Goal: Task Accomplishment & Management: Use online tool/utility

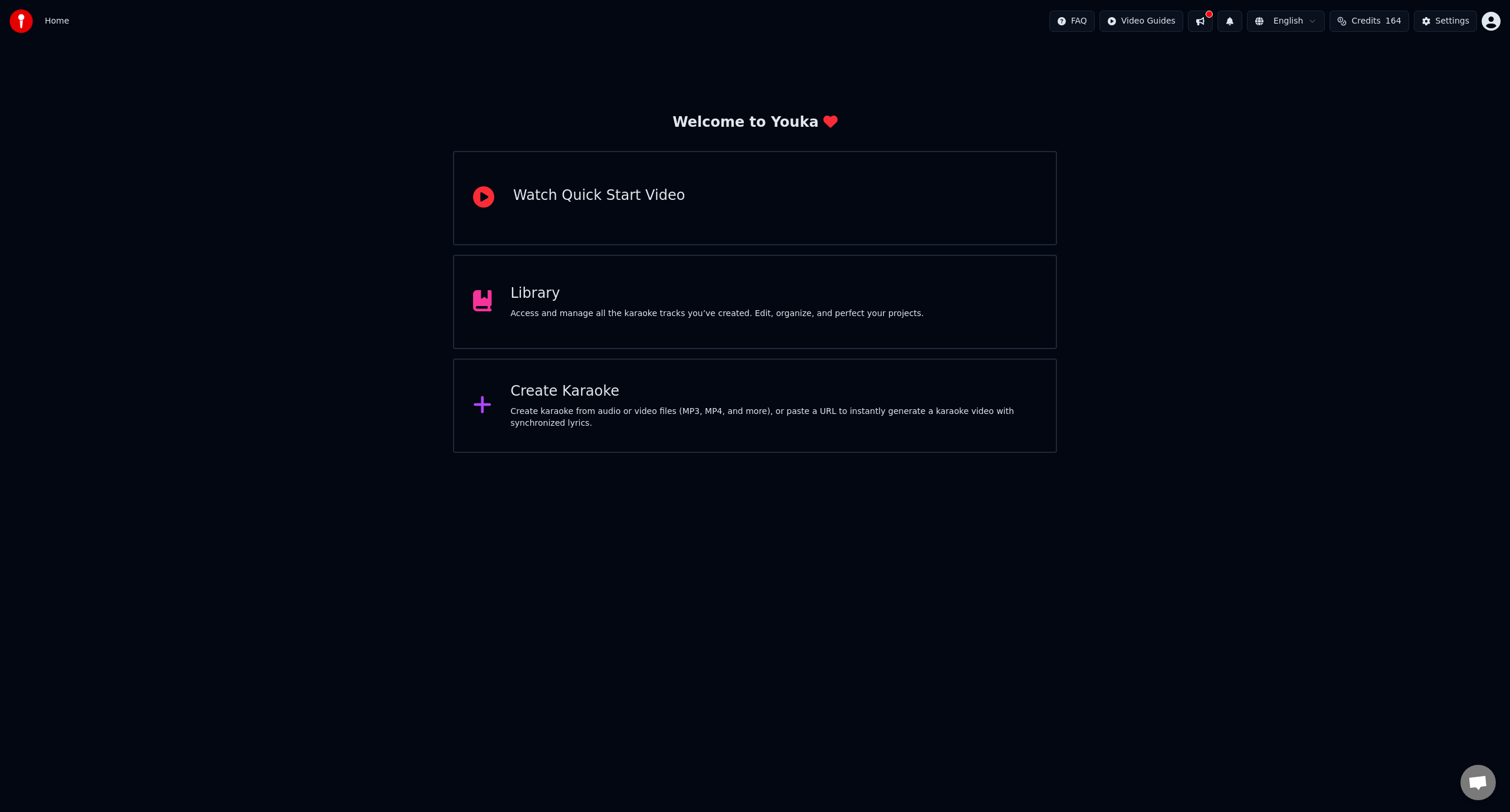
click at [535, 396] on div "Create Karaoke" at bounding box center [774, 391] width 527 height 19
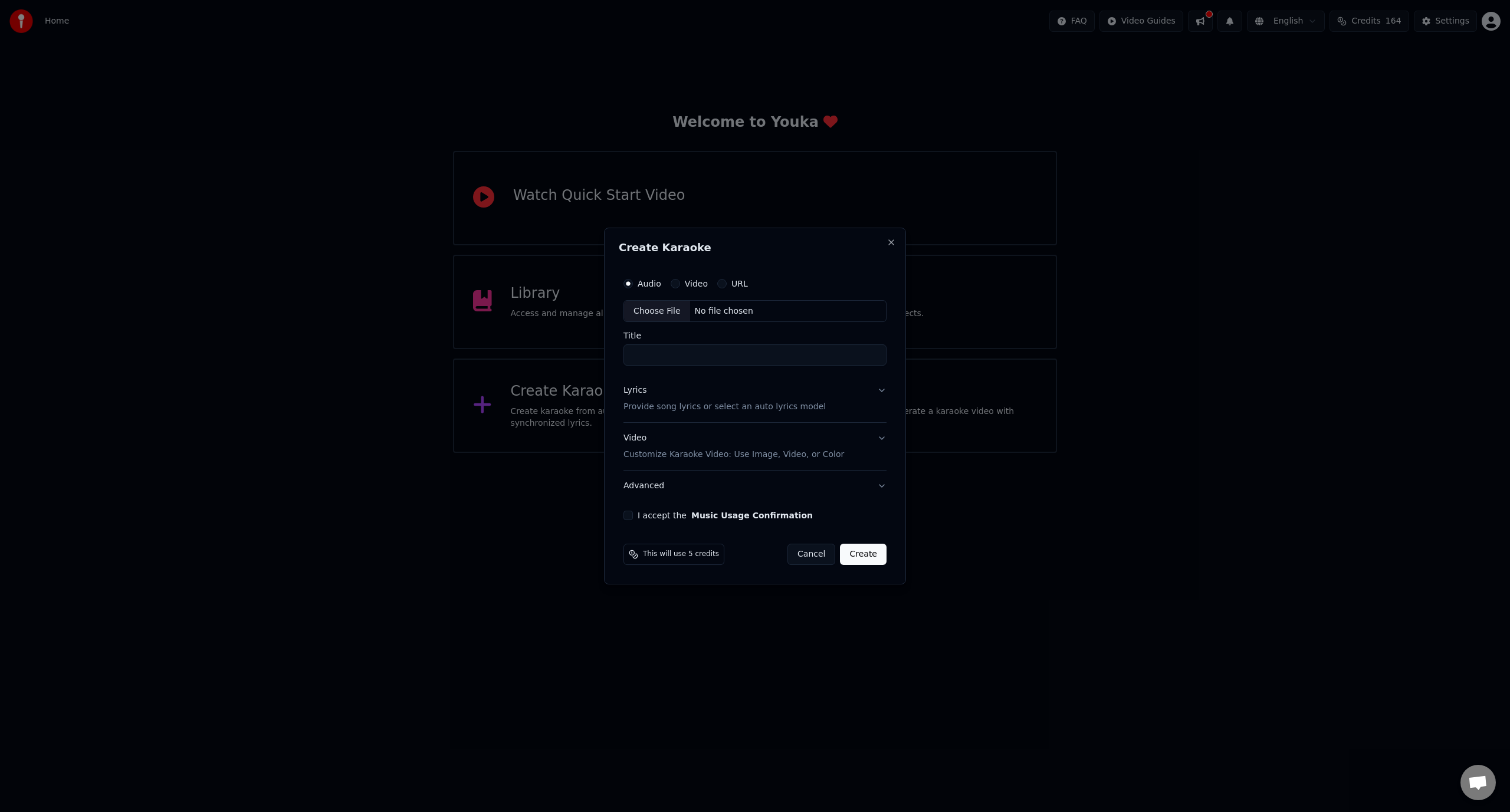
click at [762, 310] on div "Choose File No file chosen" at bounding box center [755, 310] width 263 height 22
type input "**********"
click at [677, 351] on input "**********" at bounding box center [755, 355] width 268 height 21
click at [726, 408] on p "Provide song lyrics or select an auto lyrics model" at bounding box center [722, 408] width 203 height 11
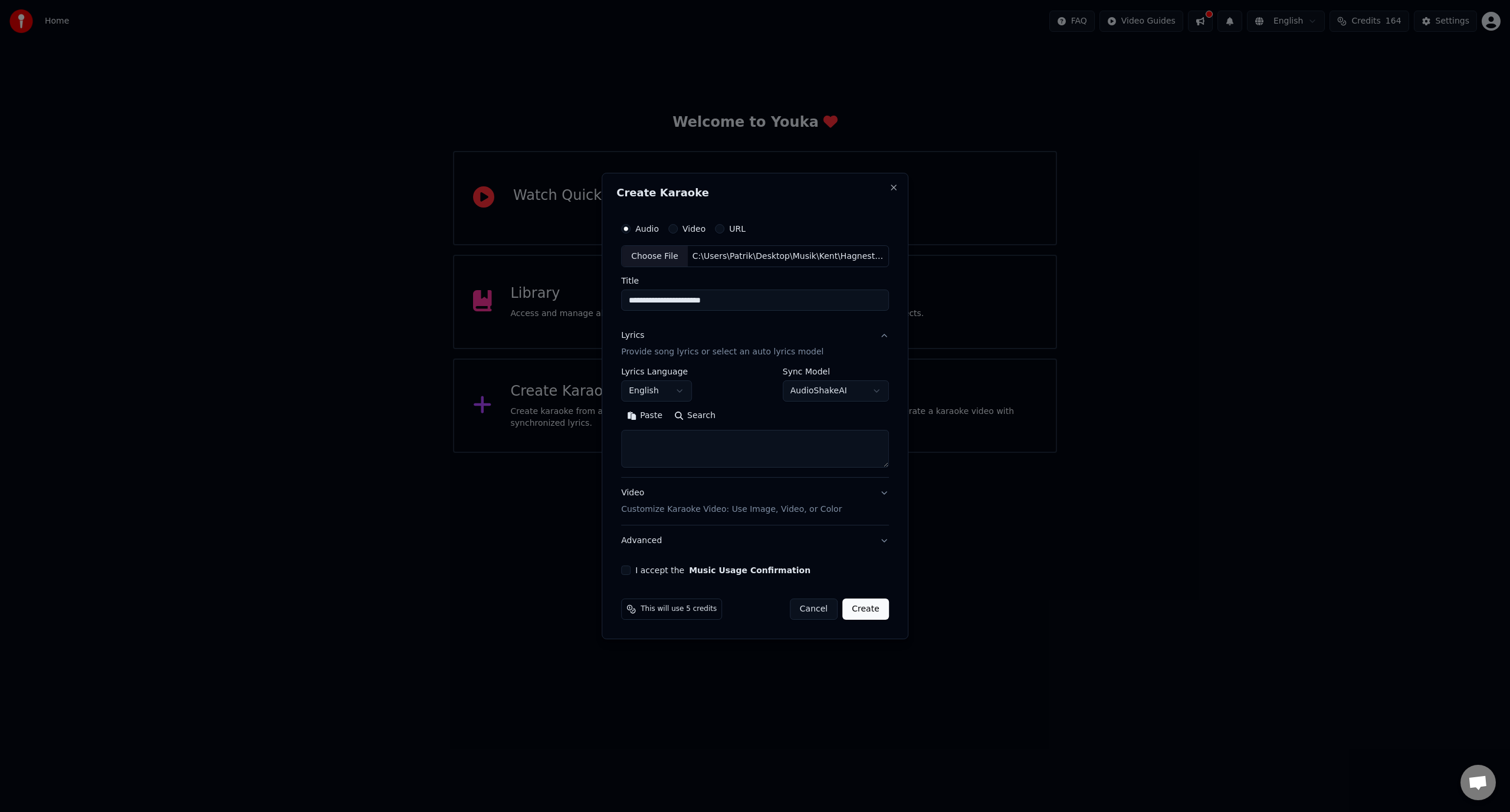
click at [674, 454] on textarea at bounding box center [755, 449] width 268 height 38
paste textarea "**********"
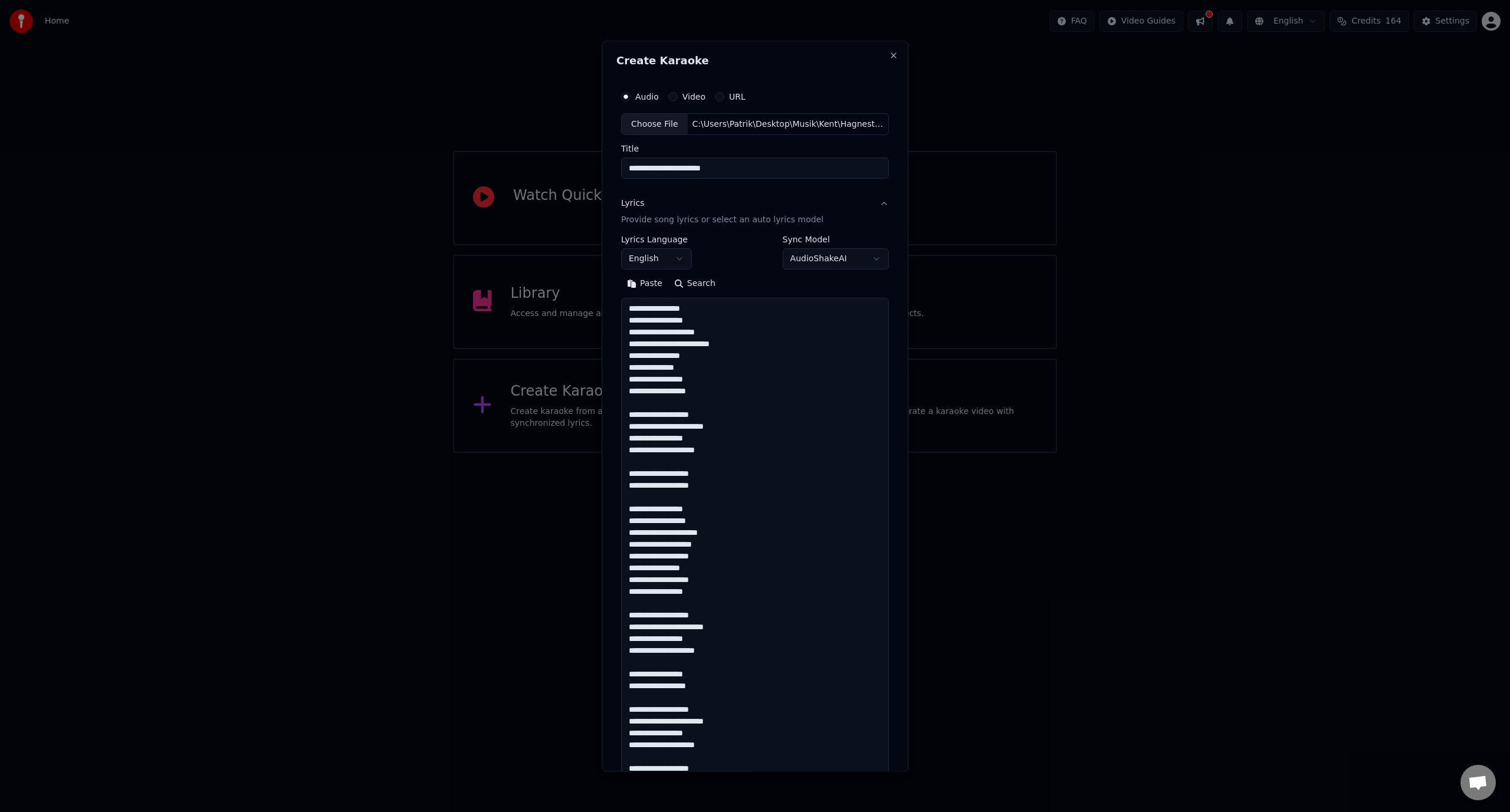
scroll to position [533, 0]
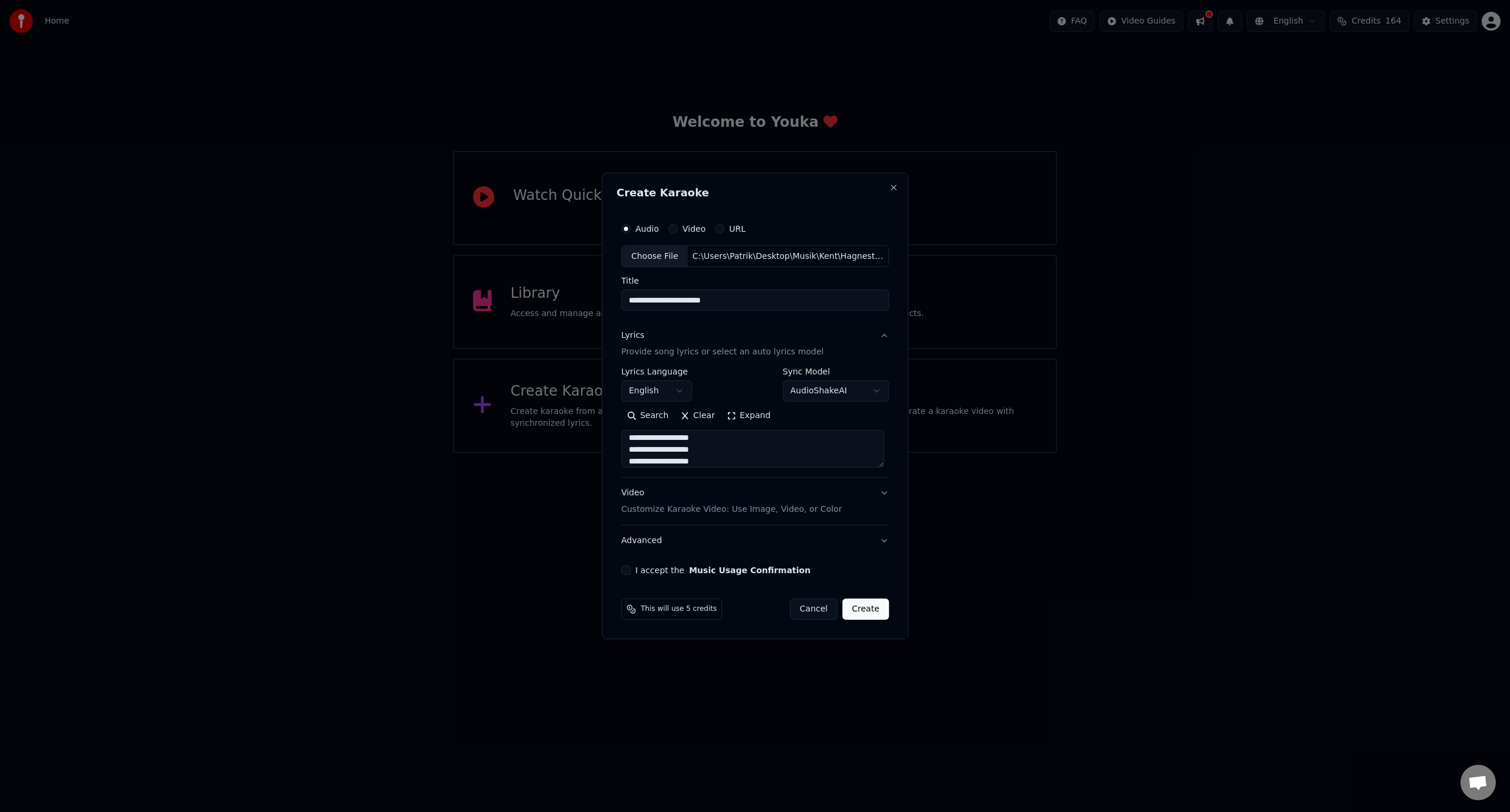
type textarea "**********"
click at [664, 512] on p "Customize Karaoke Video: Use Image, Video, or Color" at bounding box center [731, 509] width 221 height 11
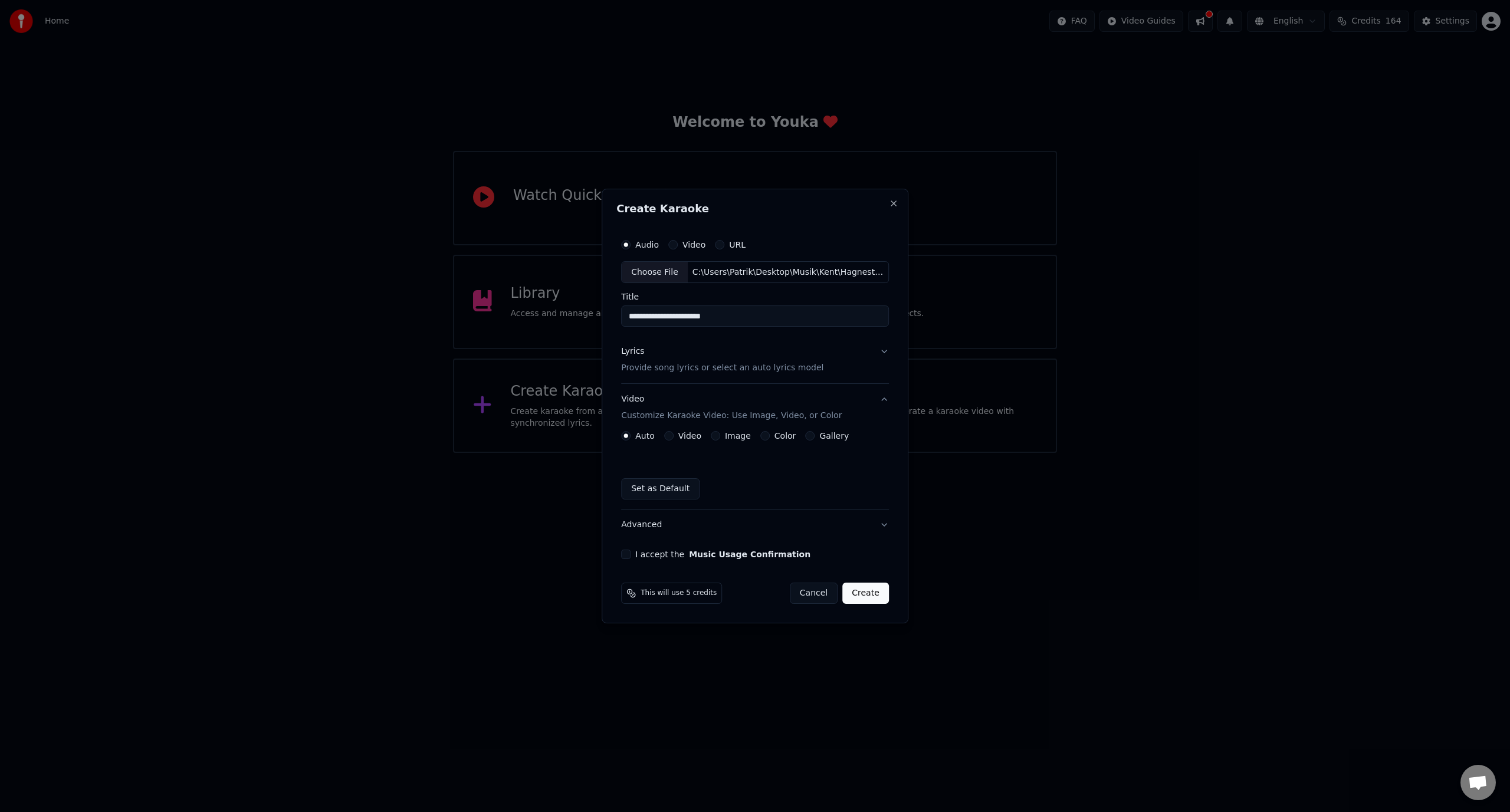
click at [766, 431] on div "Color" at bounding box center [778, 436] width 36 height 10
click at [762, 434] on button "Color" at bounding box center [765, 436] width 10 height 10
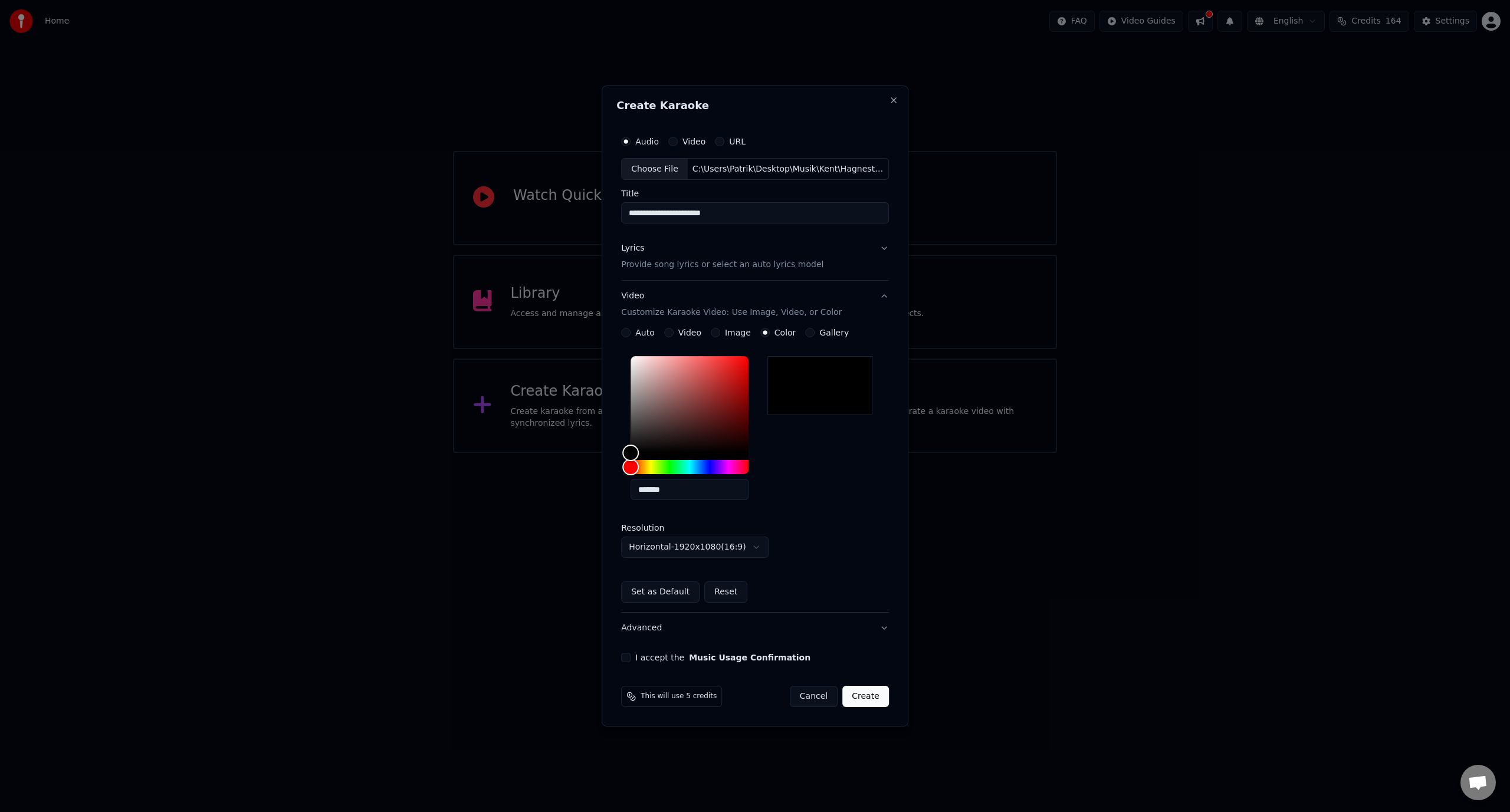
click at [632, 660] on div "I accept the Music Usage Confirmation" at bounding box center [755, 658] width 268 height 10
click at [627, 658] on button "I accept the Music Usage Confirmation" at bounding box center [626, 658] width 10 height 10
click at [877, 694] on button "Create" at bounding box center [865, 696] width 47 height 21
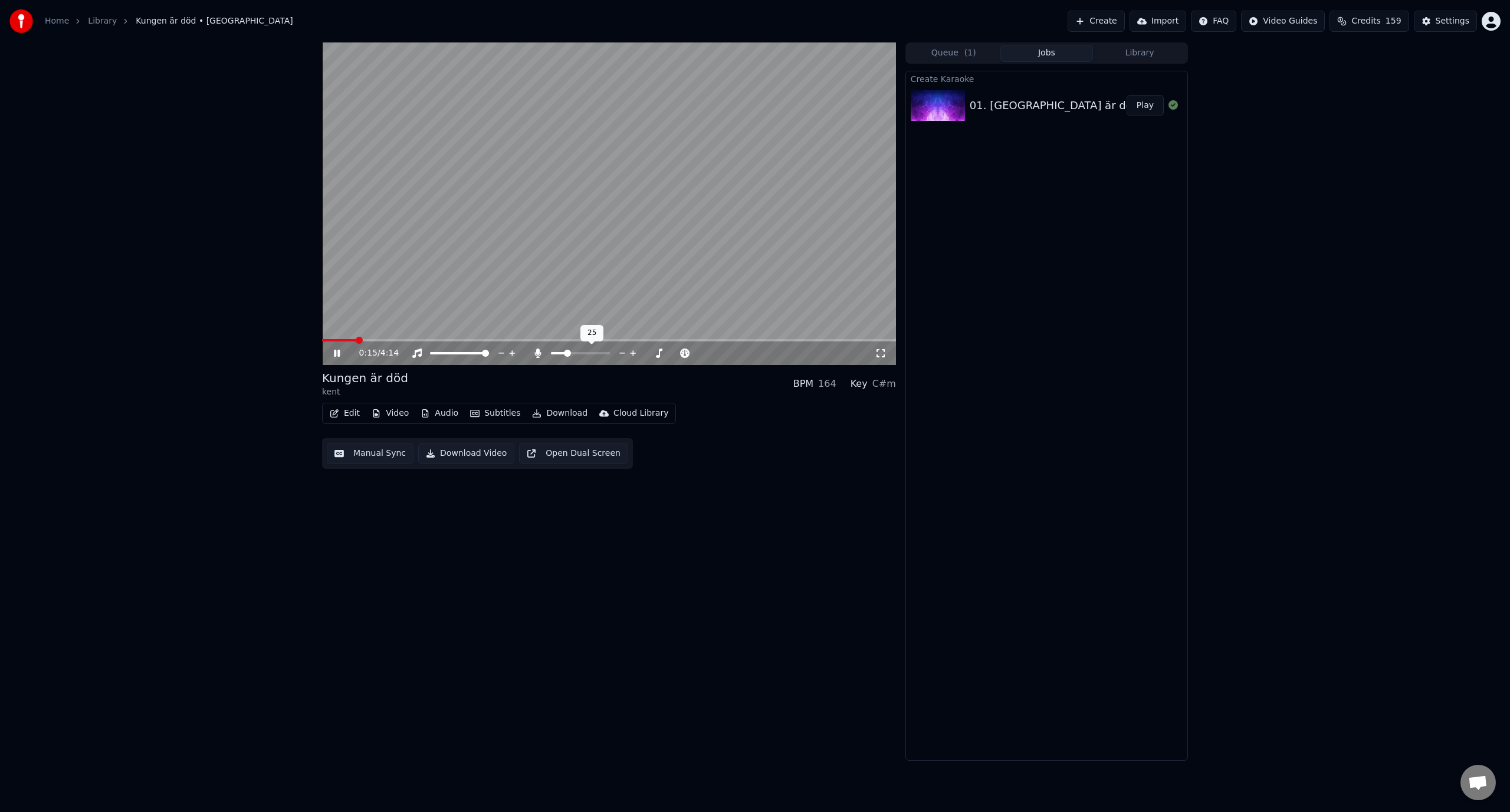
click at [571, 354] on span at bounding box center [567, 353] width 7 height 7
click at [589, 353] on span at bounding box center [587, 353] width 7 height 7
click at [65, 22] on link "Home" at bounding box center [57, 21] width 25 height 11
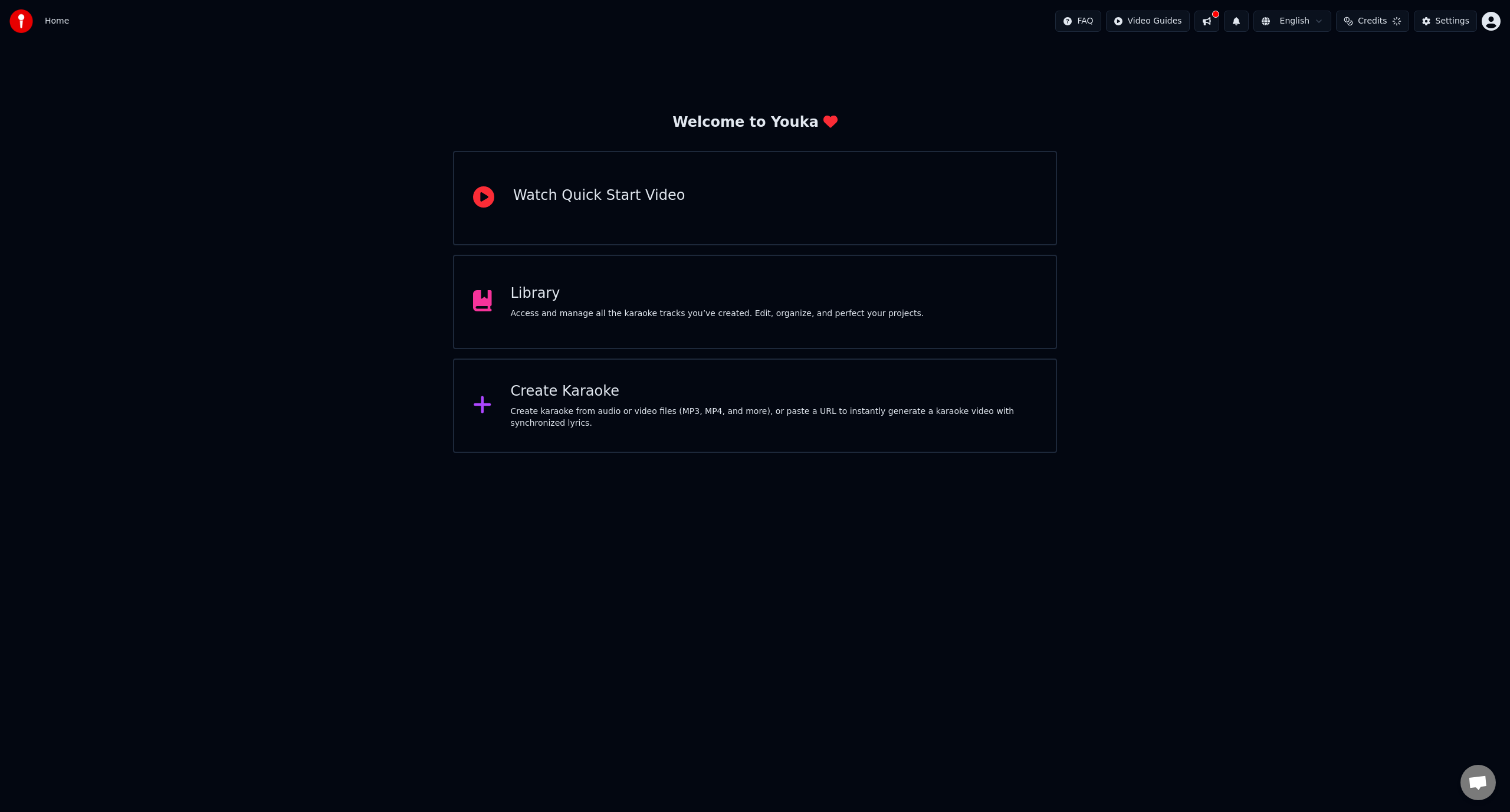
click at [533, 301] on div "Library" at bounding box center [717, 293] width 413 height 19
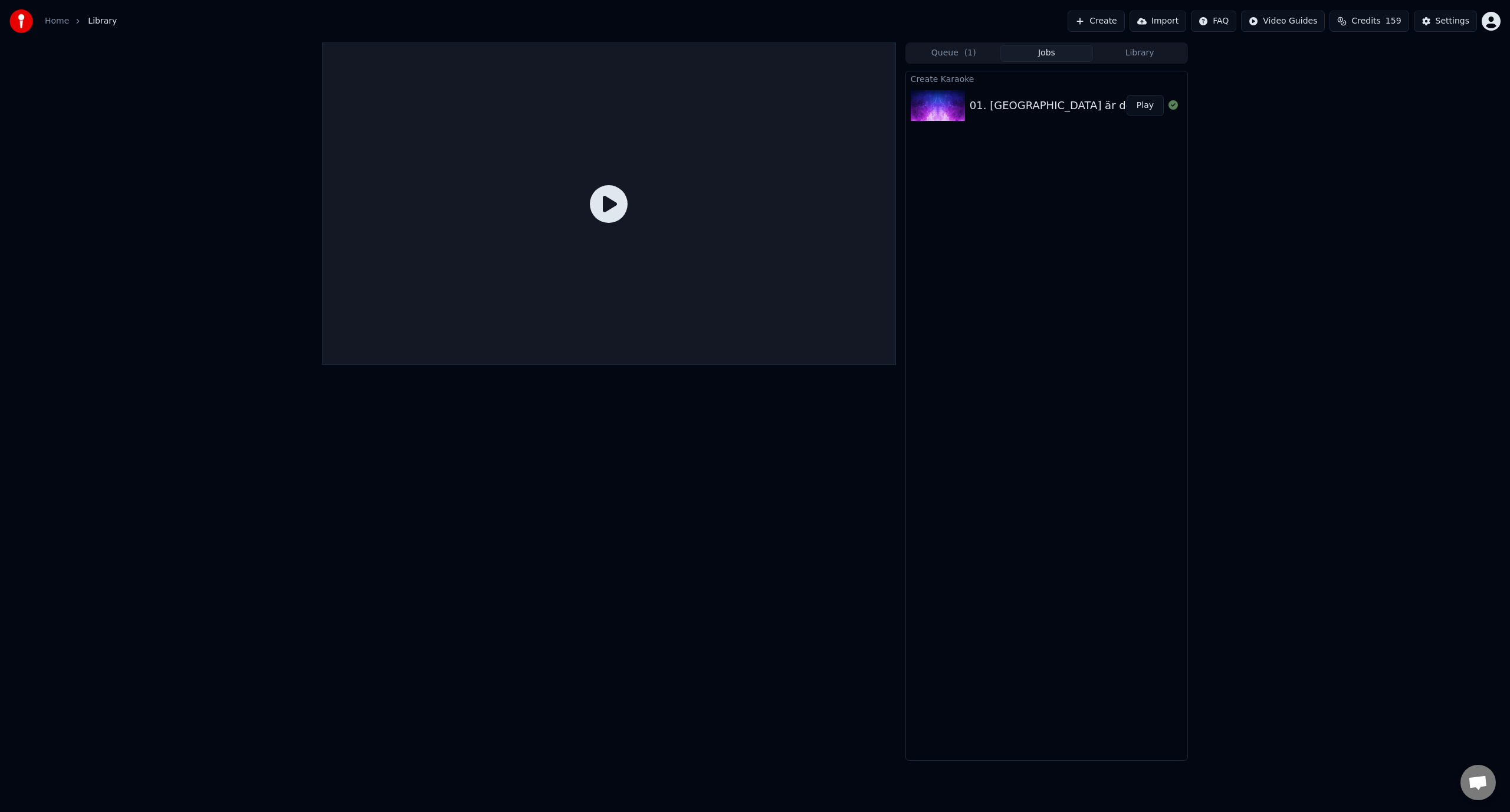
click at [1027, 97] on div "01. [GEOGRAPHIC_DATA] är död" at bounding box center [1054, 105] width 169 height 16
click at [1139, 105] on button "Play" at bounding box center [1145, 105] width 37 height 21
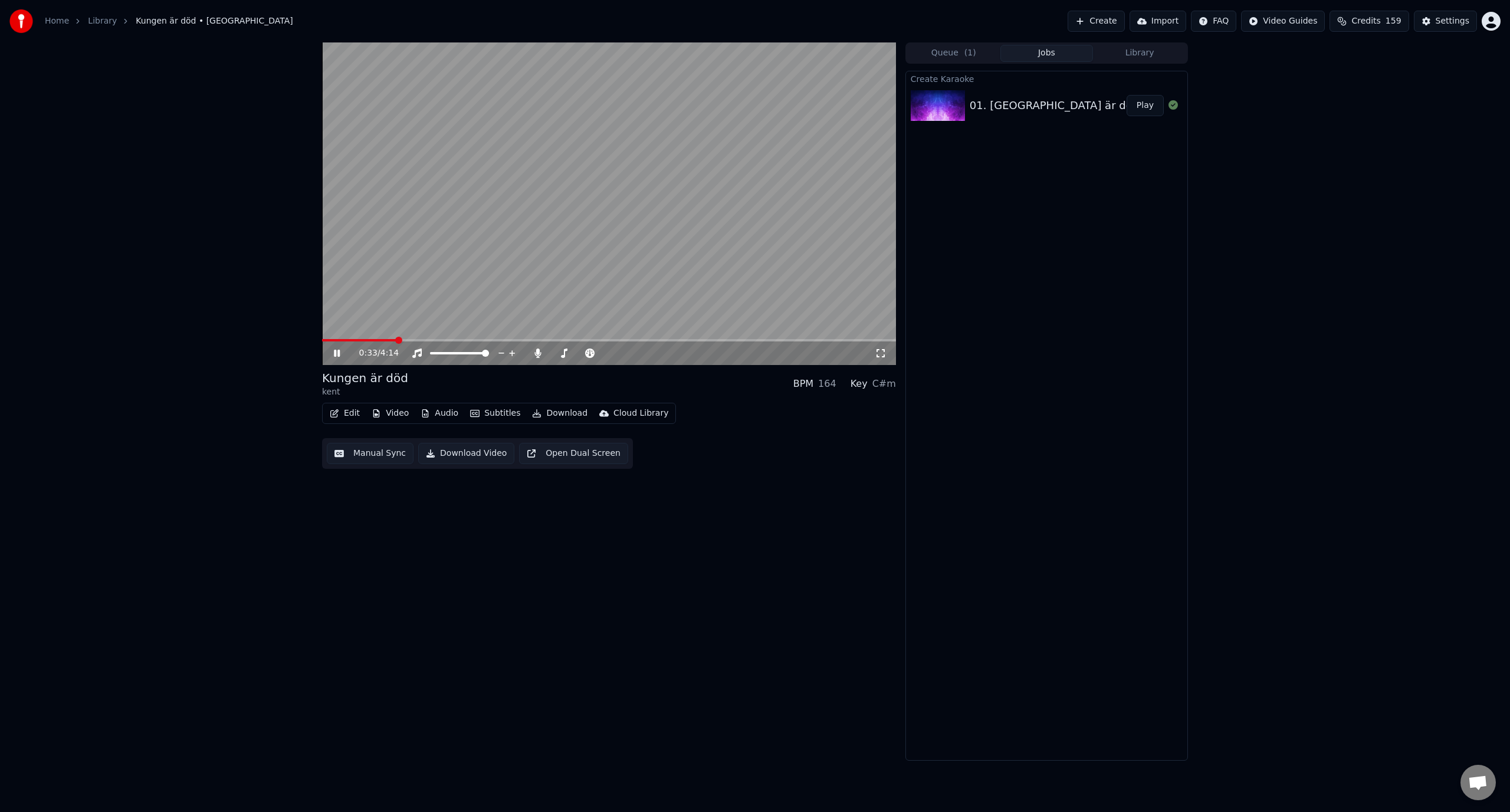
click at [397, 340] on span at bounding box center [609, 340] width 574 height 2
click at [377, 341] on span at bounding box center [349, 340] width 54 height 2
click at [522, 245] on video at bounding box center [609, 203] width 574 height 323
click at [351, 417] on button "Edit" at bounding box center [345, 413] width 39 height 16
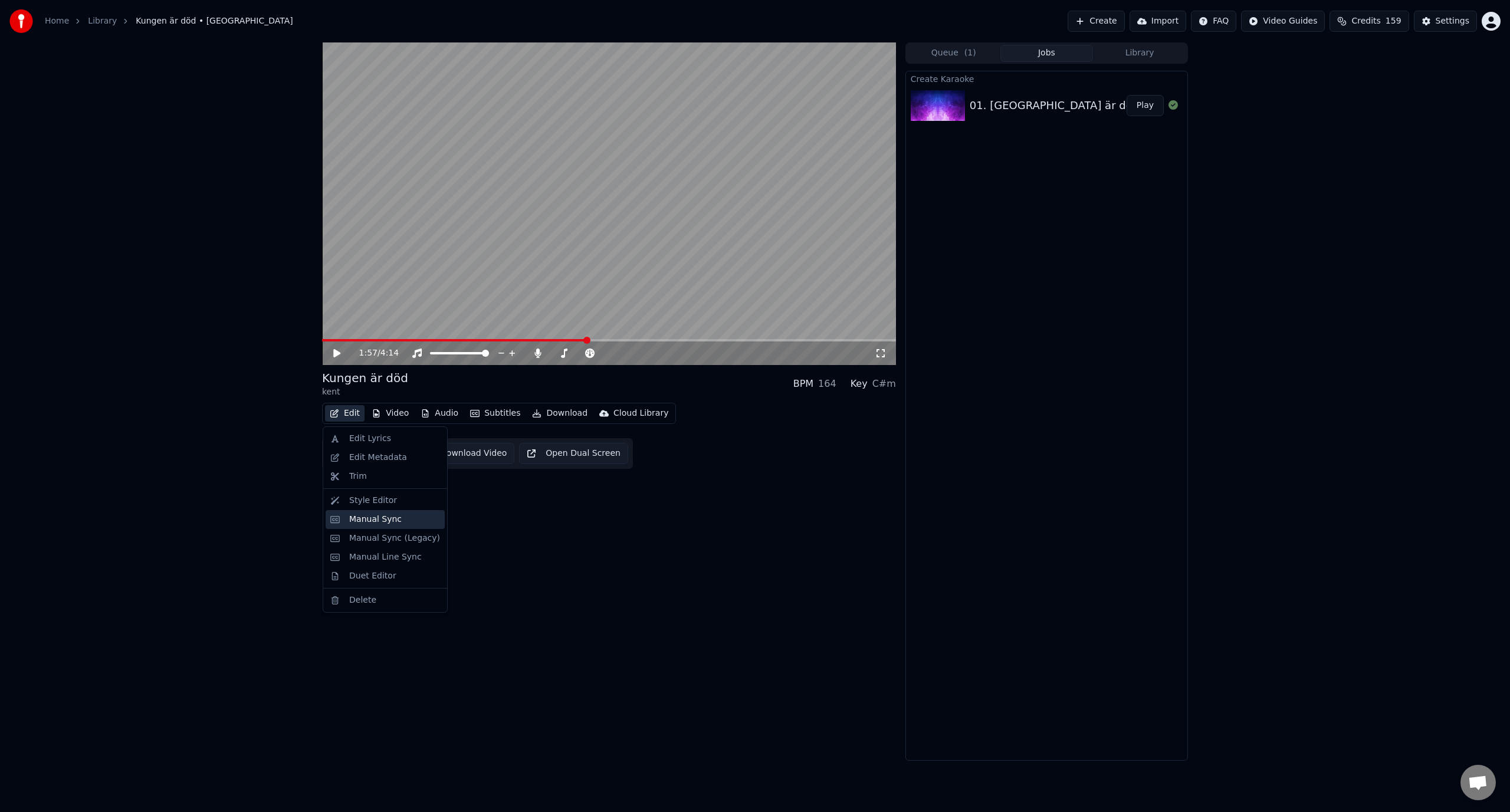
click at [386, 523] on div "Manual Sync" at bounding box center [375, 520] width 52 height 11
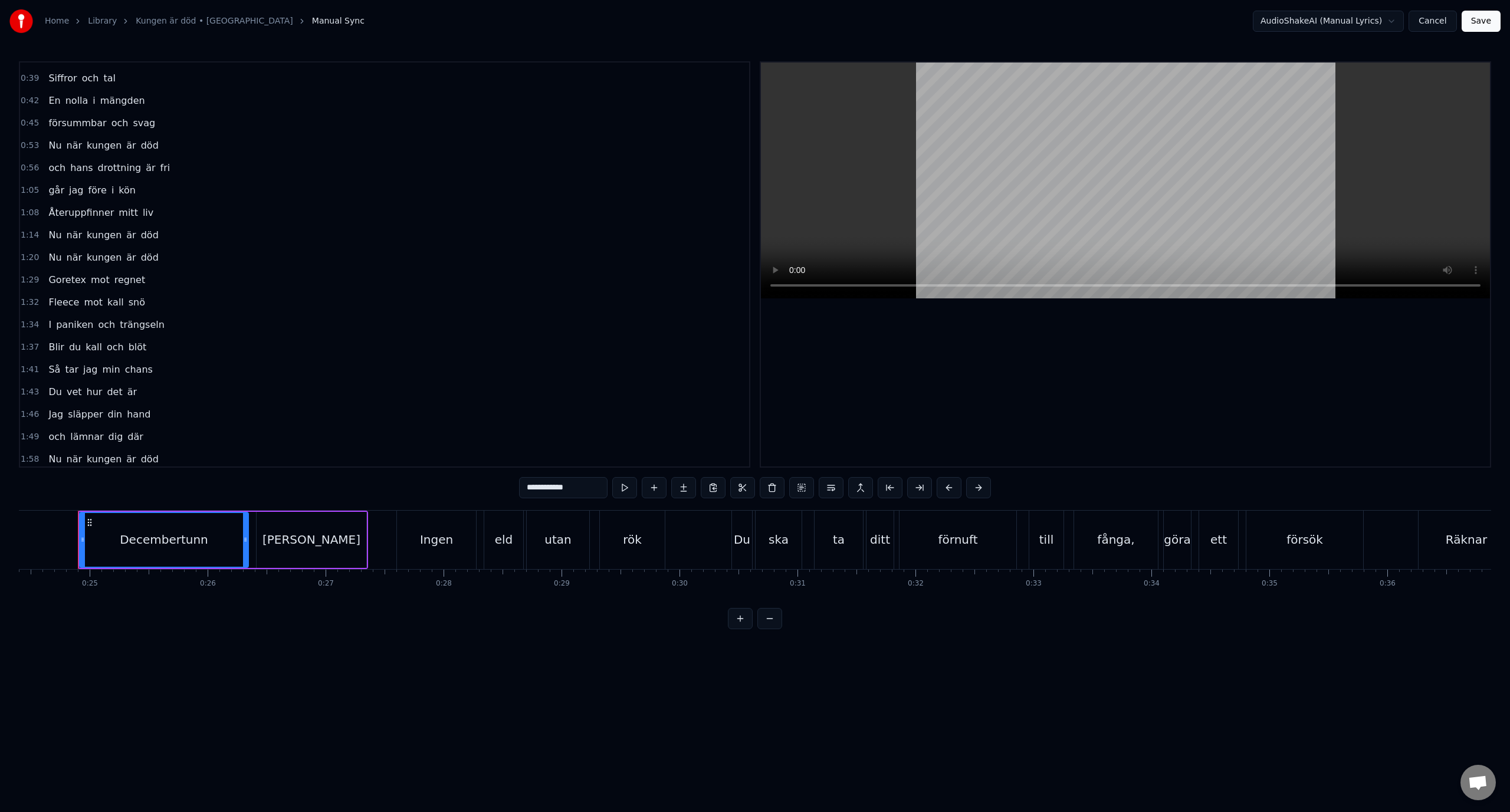
scroll to position [118, 0]
click at [142, 427] on div "1:49 och lämnar dig där" at bounding box center [385, 426] width 729 height 22
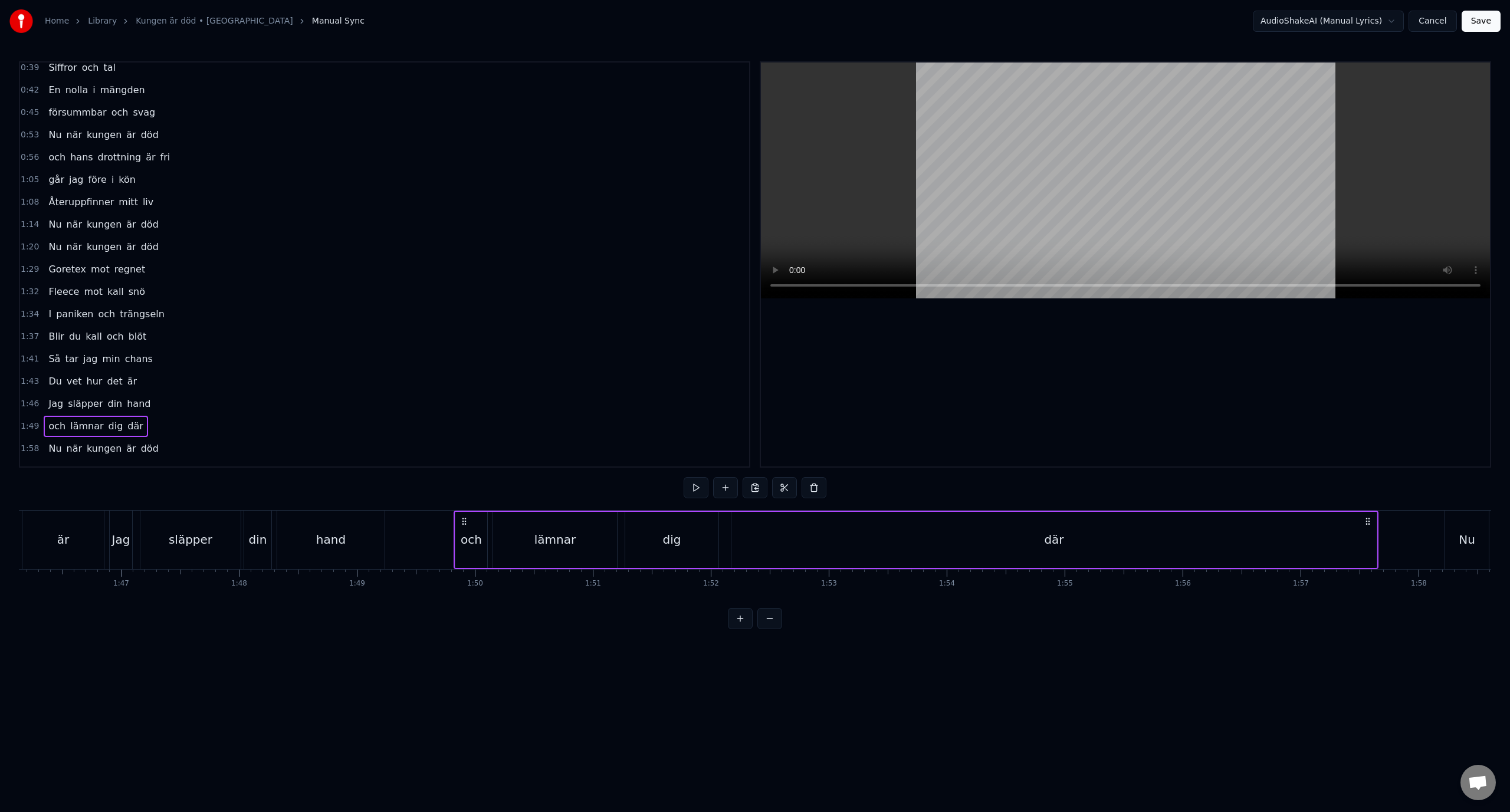
scroll to position [0, 12895]
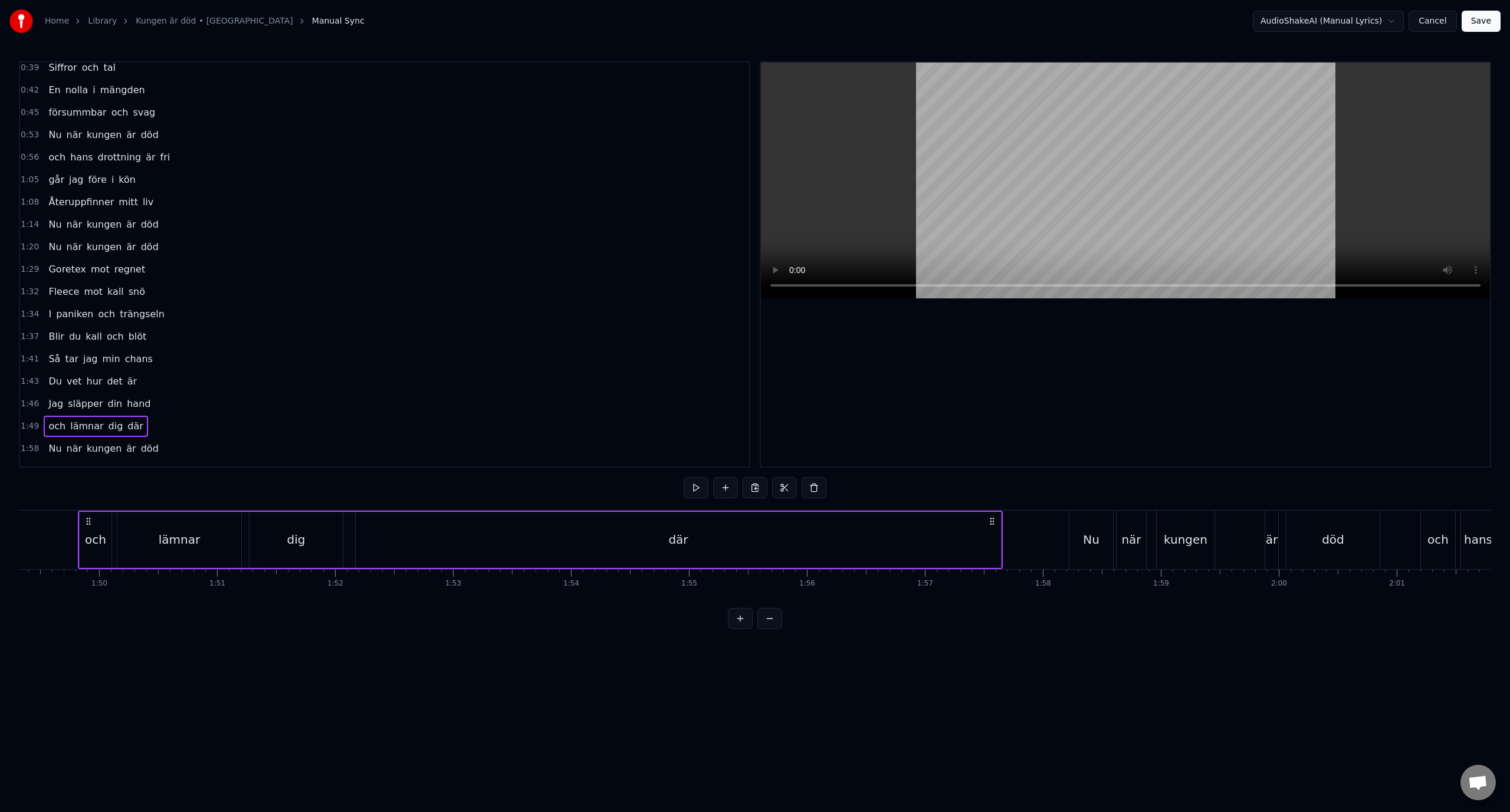
click at [655, 539] on div "där" at bounding box center [678, 540] width 646 height 56
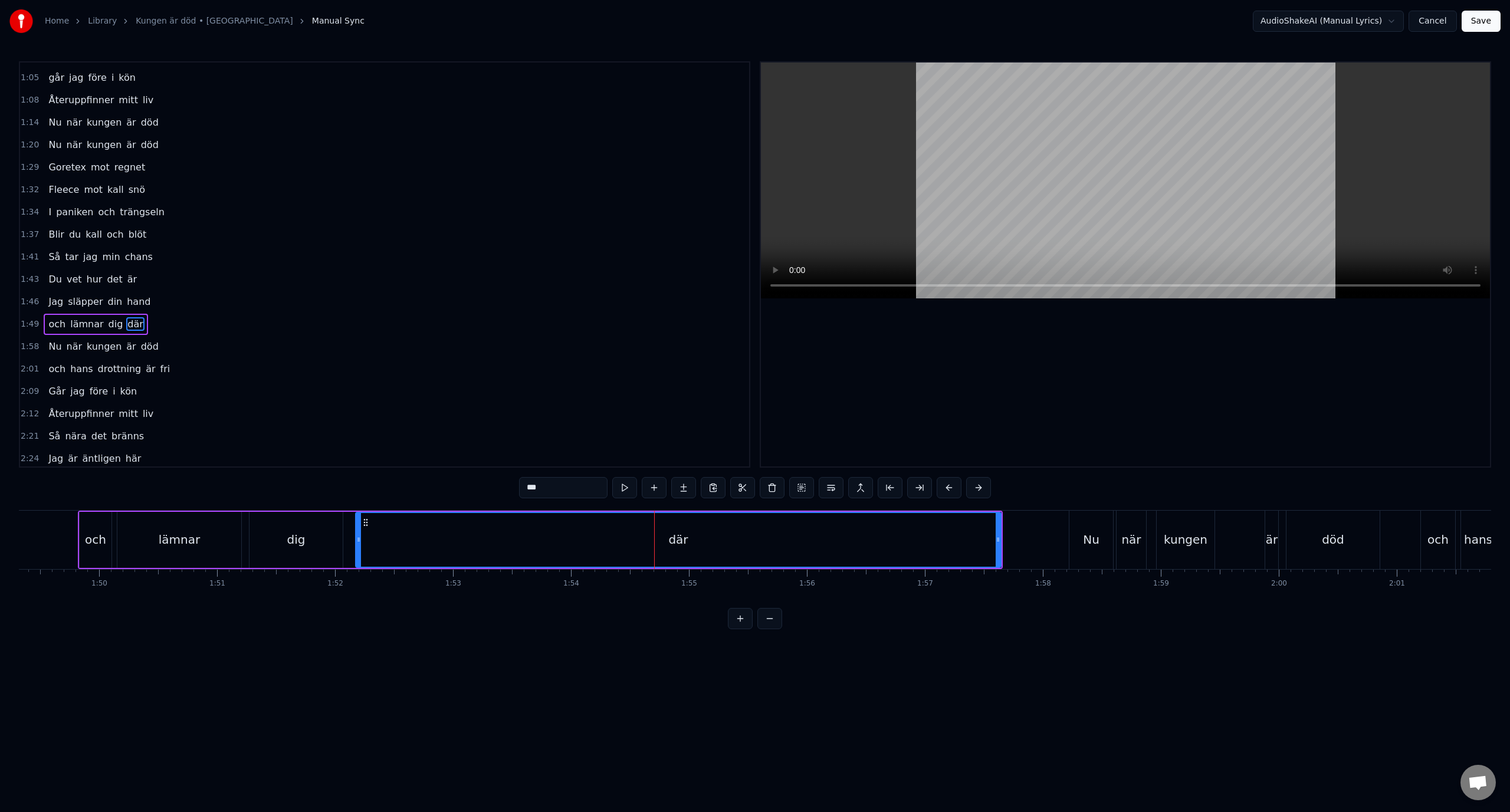
scroll to position [279, 0]
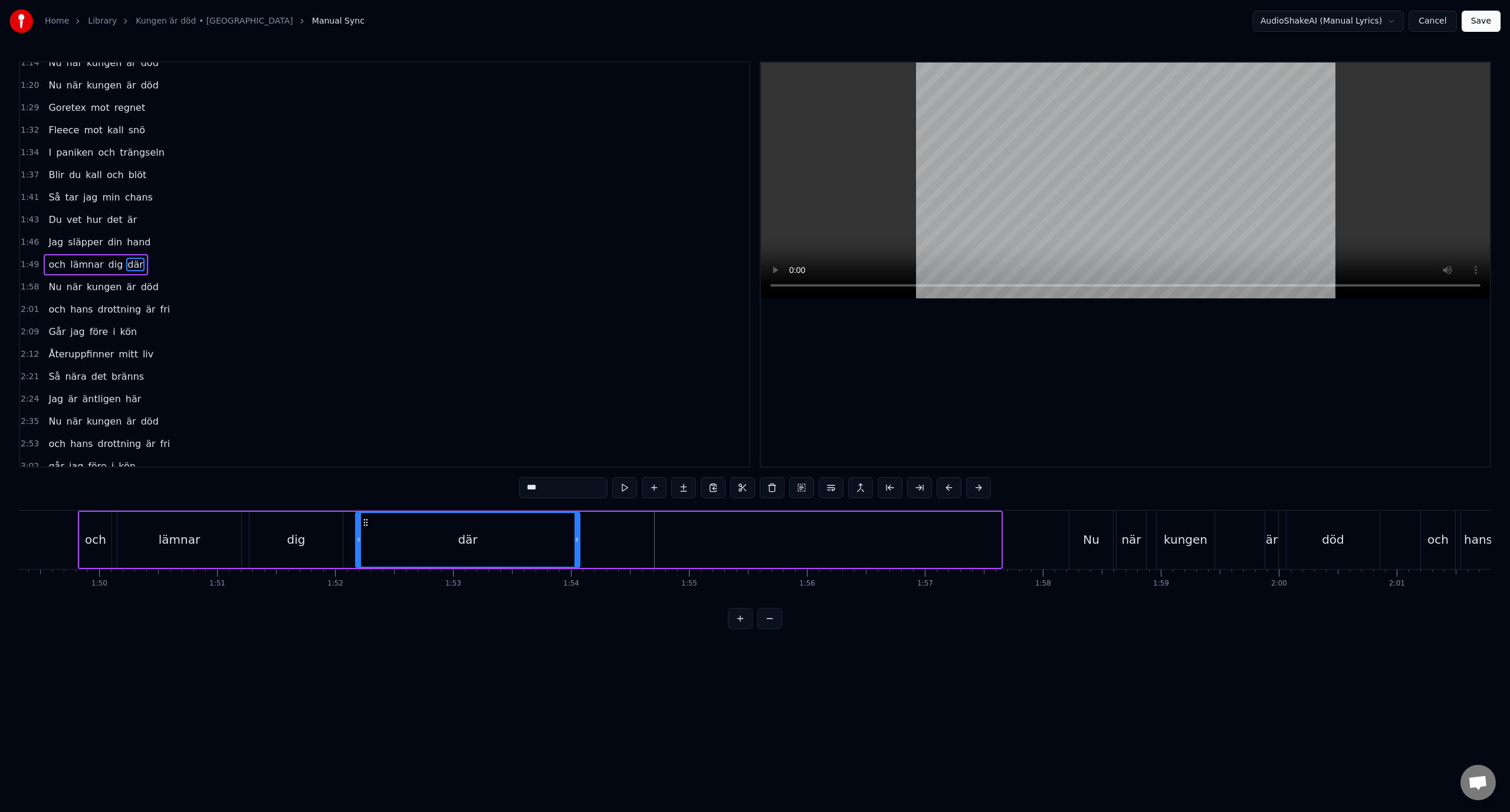
drag, startPoint x: 998, startPoint y: 540, endPoint x: 578, endPoint y: 548, distance: 420.1
click at [578, 548] on div at bounding box center [577, 540] width 5 height 54
click at [174, 249] on div "1:46 Jag släpper din hand" at bounding box center [385, 242] width 729 height 22
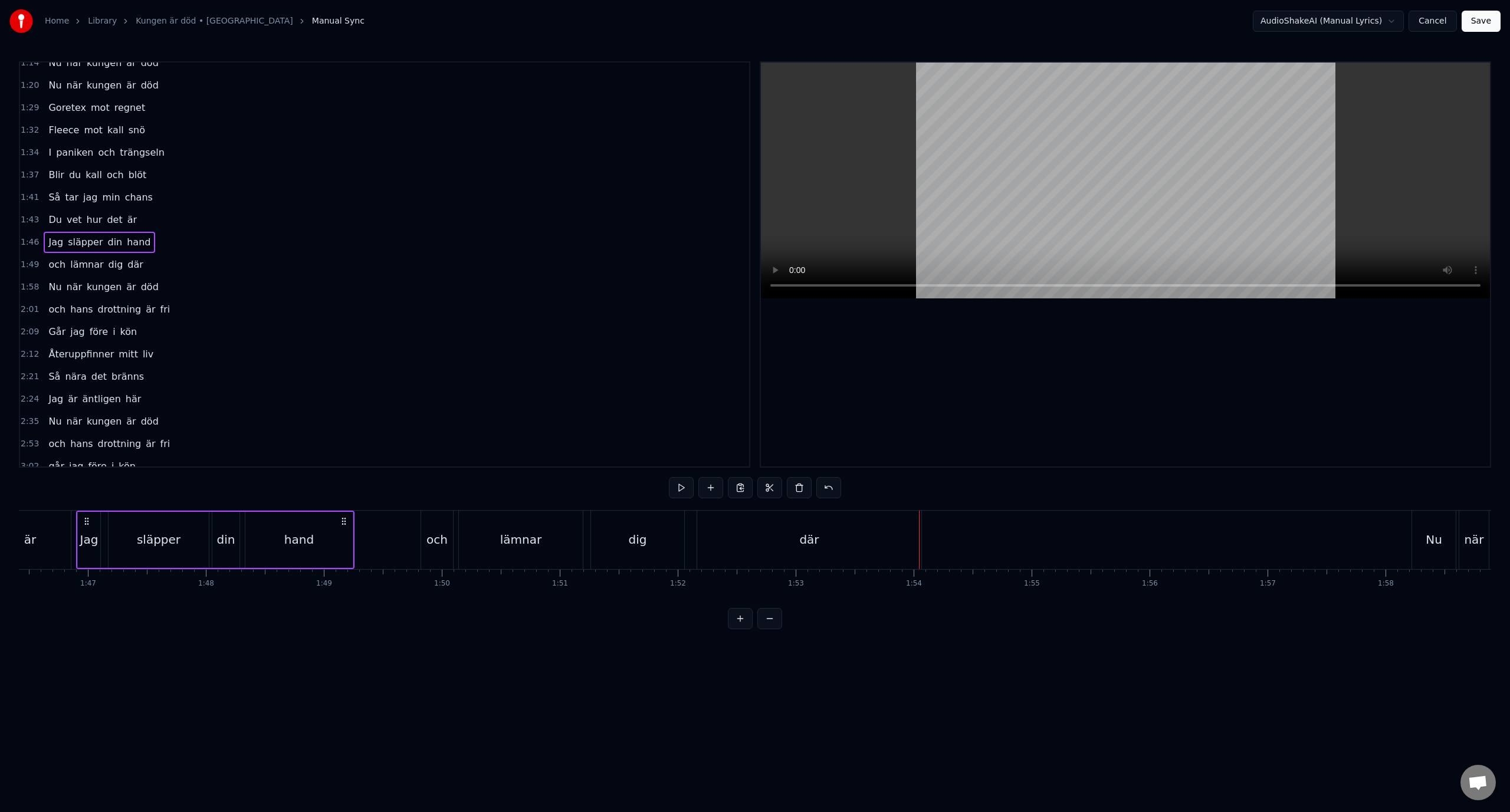
click at [171, 263] on div "1:49 och lämnar dig där" at bounding box center [385, 264] width 729 height 22
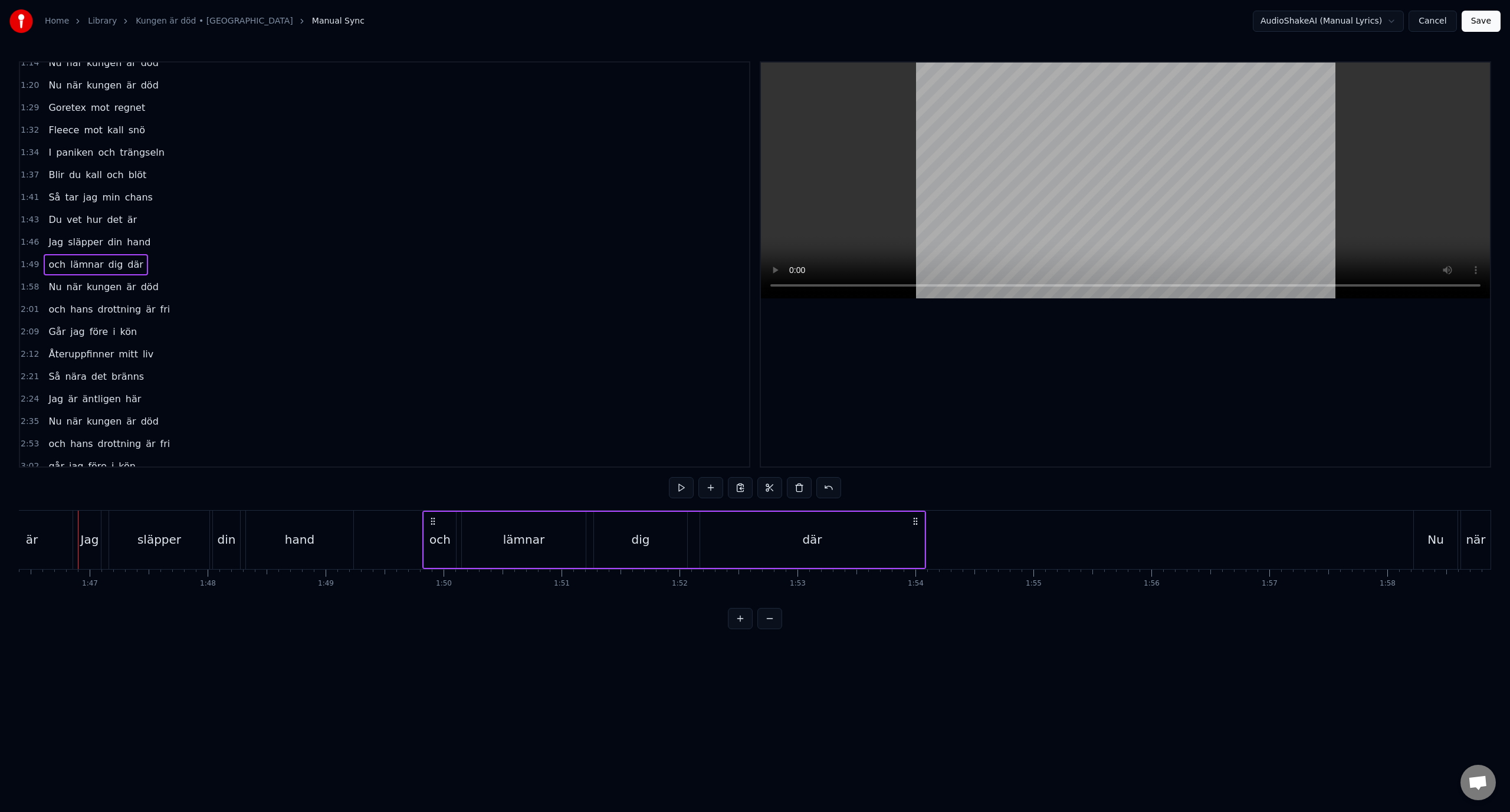
scroll to position [493, 0]
click at [847, 538] on div "där" at bounding box center [812, 540] width 224 height 56
drag, startPoint x: 923, startPoint y: 537, endPoint x: 883, endPoint y: 540, distance: 40.1
click at [883, 540] on icon at bounding box center [881, 540] width 5 height 10
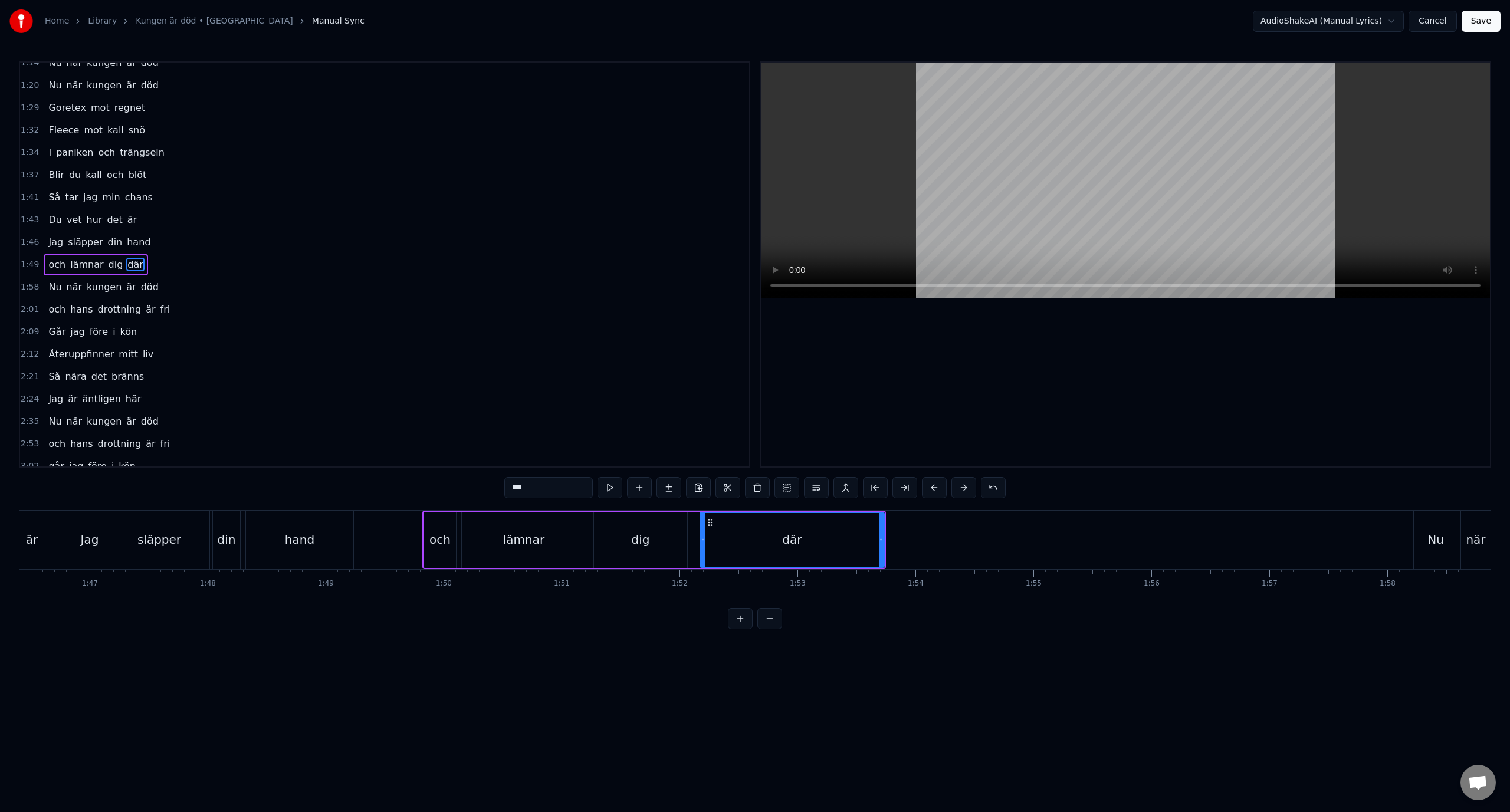
click at [374, 249] on div "1:46 Jag släpper din hand" at bounding box center [385, 242] width 729 height 22
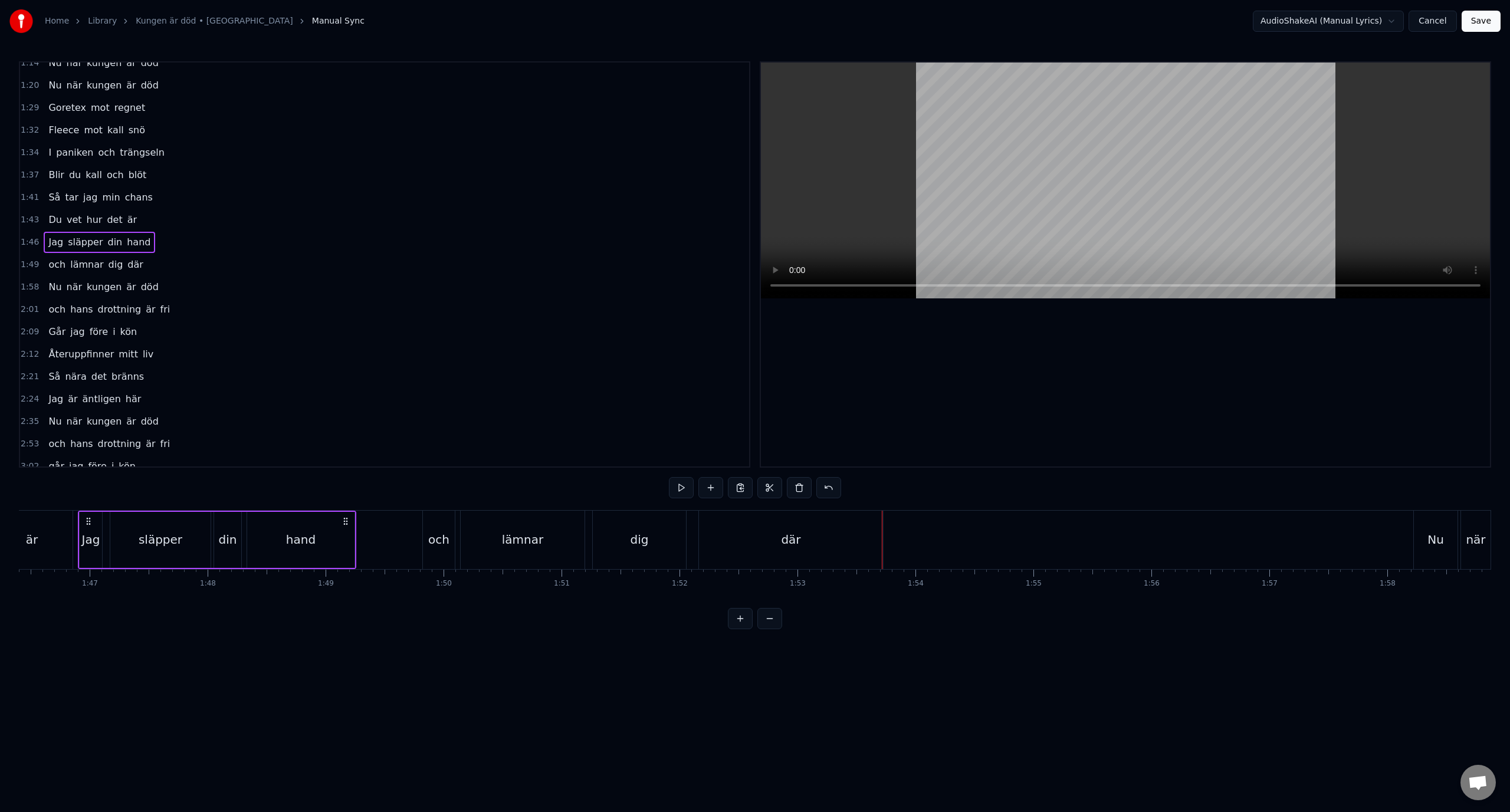
click at [363, 263] on div "1:49 och lämnar dig där" at bounding box center [385, 264] width 729 height 22
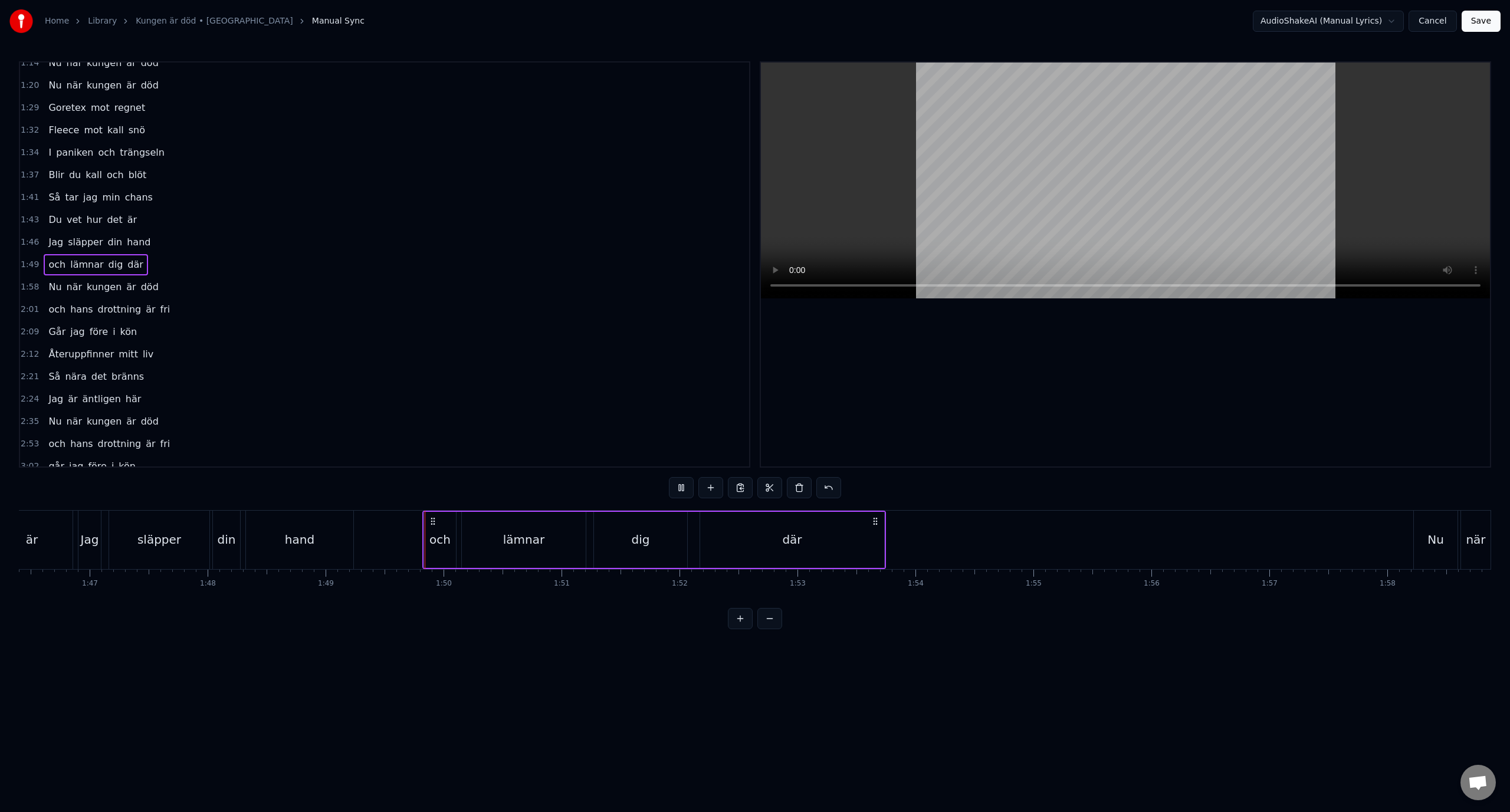
scroll to position [493, 0]
click at [1485, 11] on button "Save" at bounding box center [1481, 21] width 39 height 21
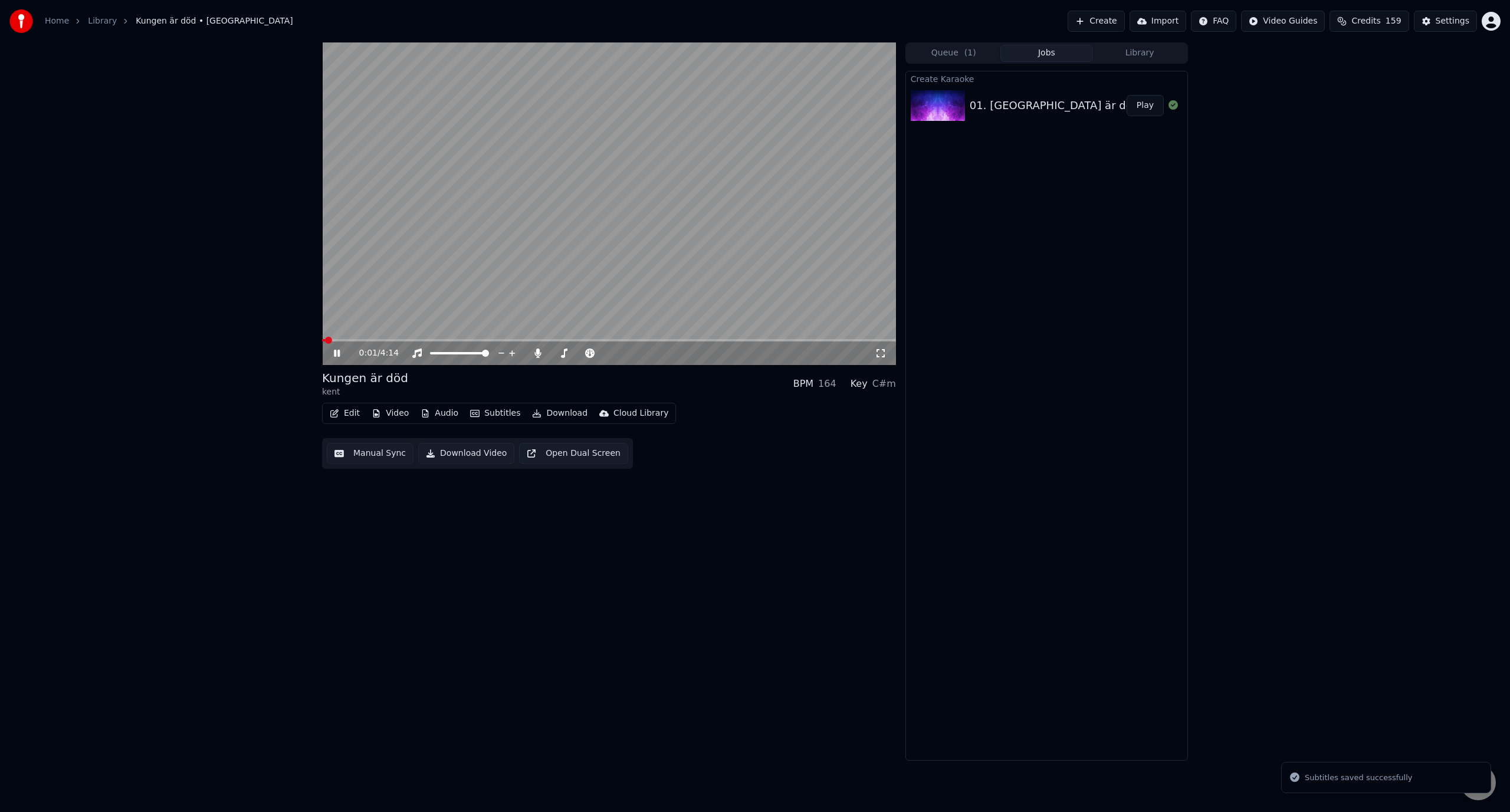
click at [570, 340] on span at bounding box center [609, 340] width 574 height 2
click at [560, 213] on video at bounding box center [609, 203] width 574 height 323
click at [456, 185] on video at bounding box center [609, 203] width 574 height 323
click at [557, 225] on video at bounding box center [609, 203] width 574 height 323
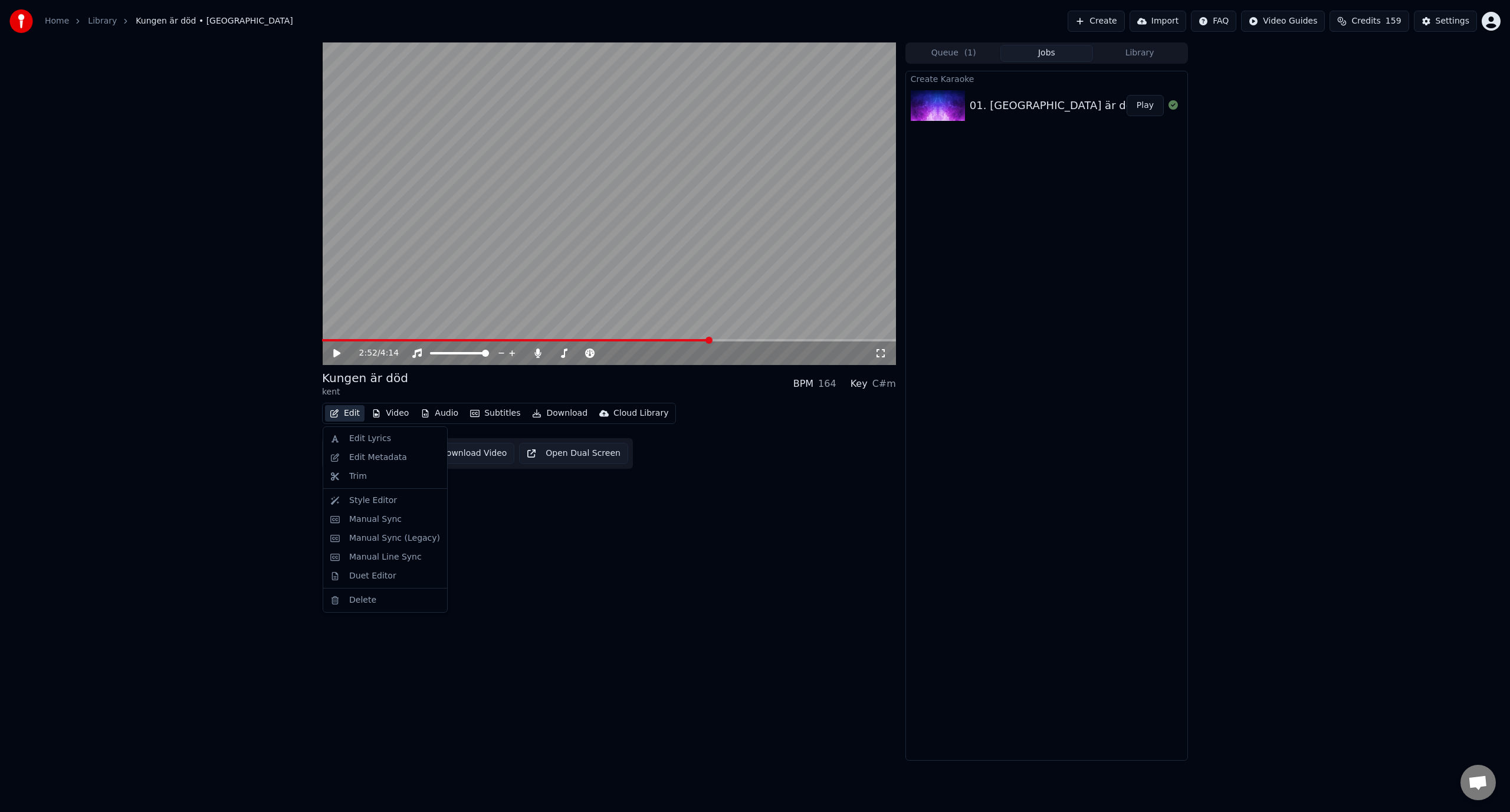
click at [349, 413] on button "Edit" at bounding box center [345, 413] width 39 height 16
click at [393, 527] on div "Manual Sync" at bounding box center [385, 519] width 119 height 19
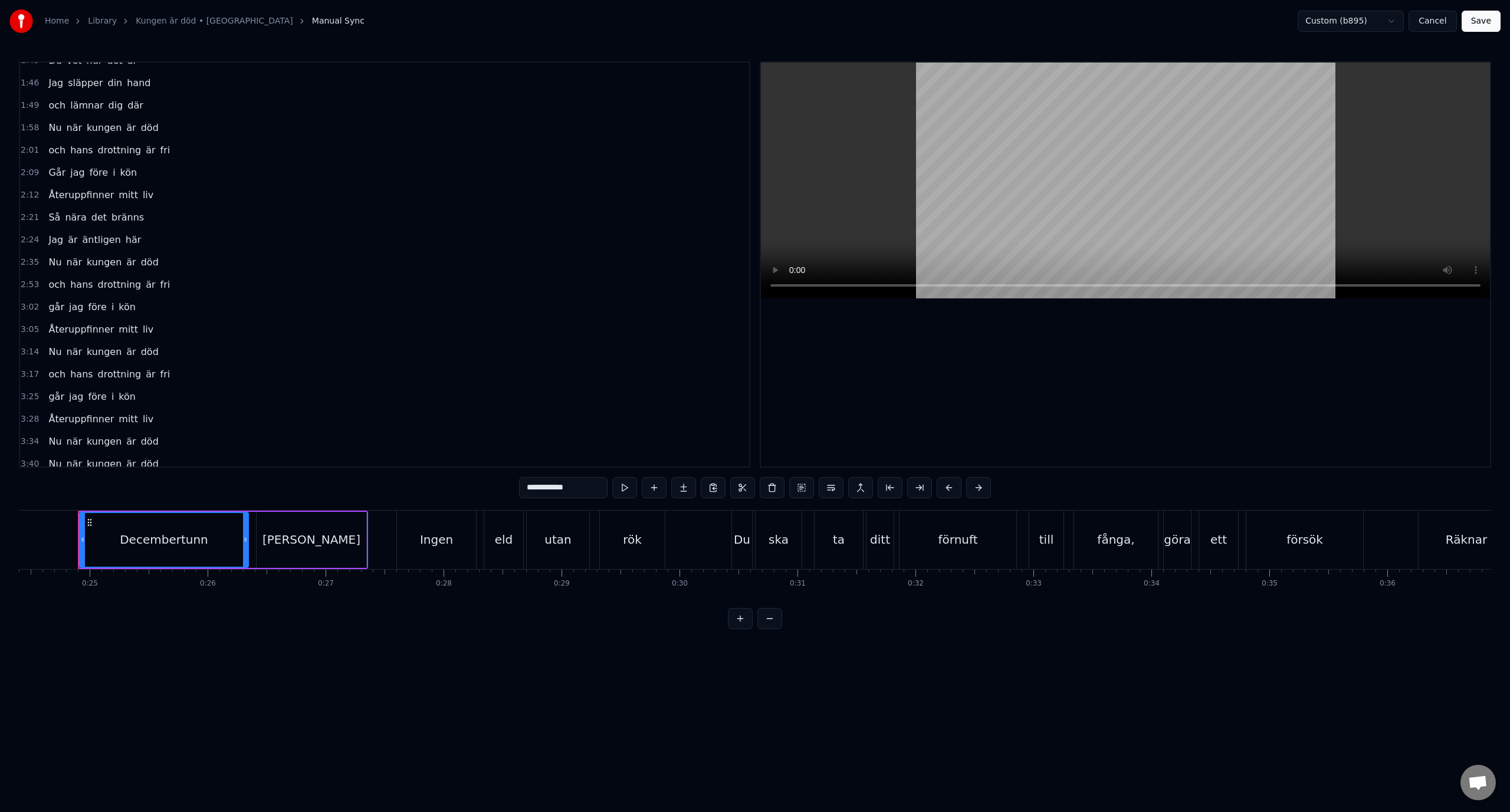
scroll to position [493, 0]
click at [176, 211] on div "2:35 Nu när kungen är död" at bounding box center [385, 208] width 729 height 22
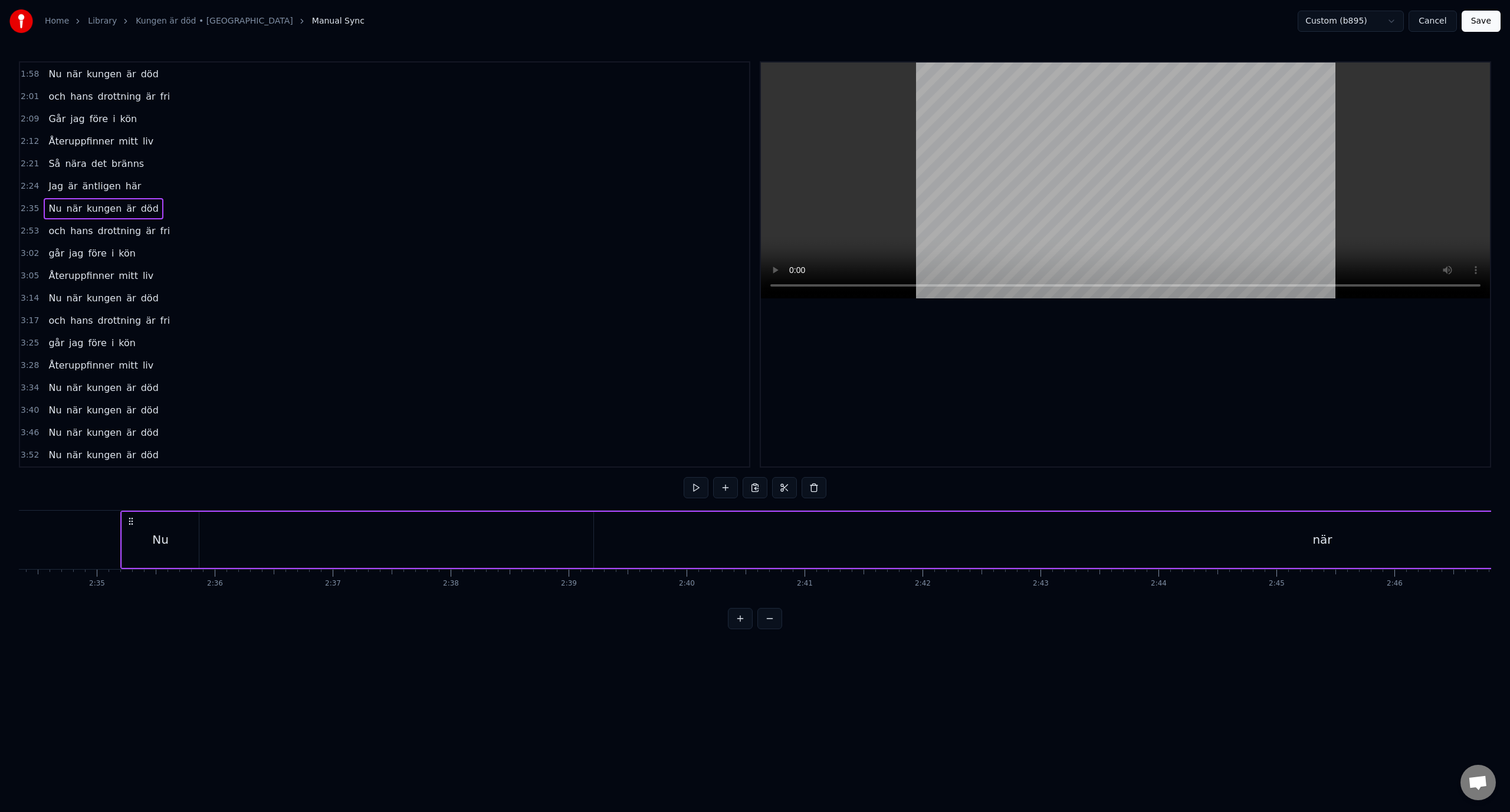
scroll to position [0, 18247]
click at [192, 532] on div "Nu när kungen är död" at bounding box center [1159, 539] width 2164 height 58
drag, startPoint x: 89, startPoint y: 516, endPoint x: 382, endPoint y: 524, distance: 293.1
click at [382, 524] on icon at bounding box center [382, 521] width 10 height 10
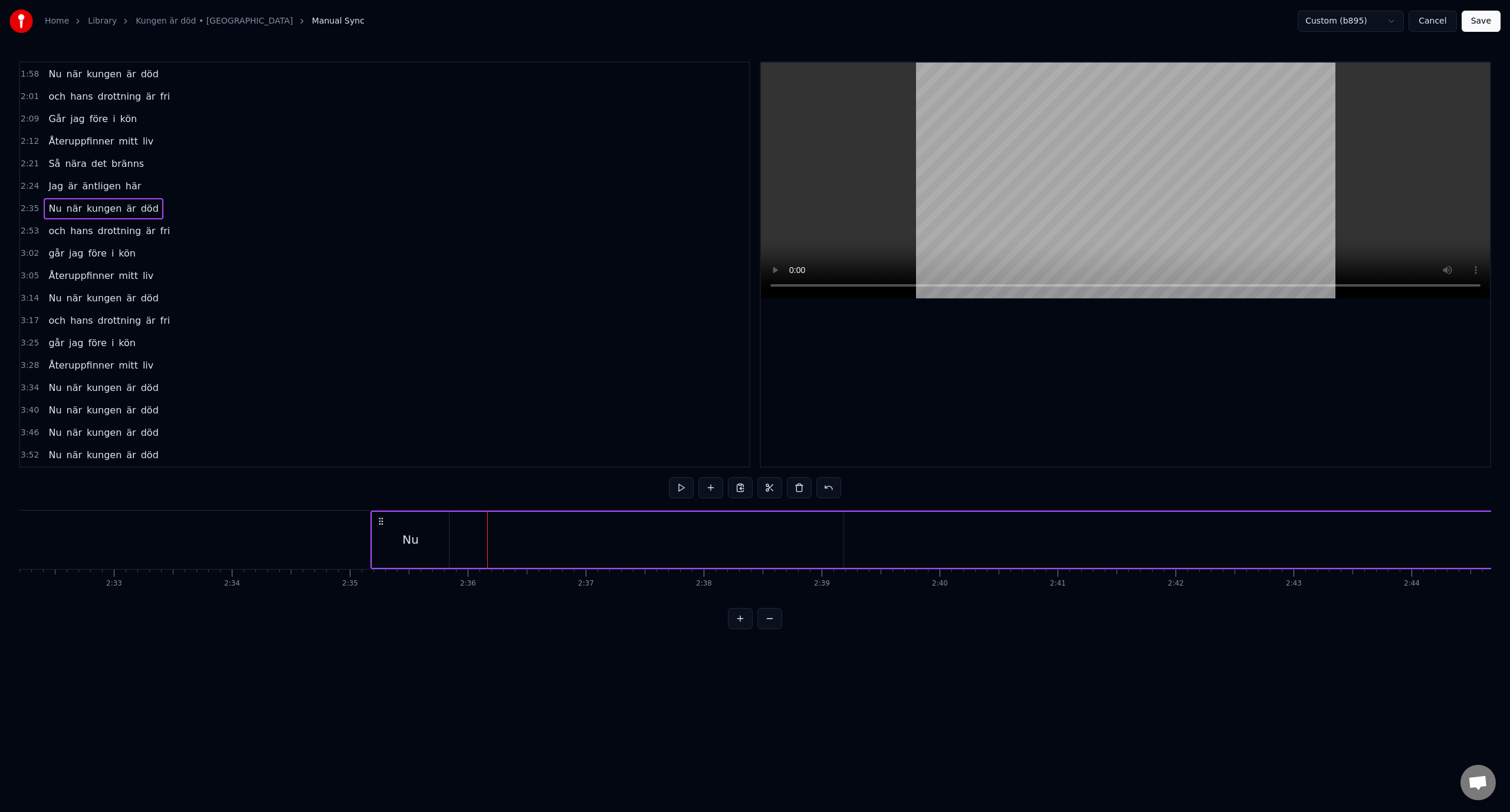
click at [419, 535] on div "Nu" at bounding box center [410, 540] width 77 height 56
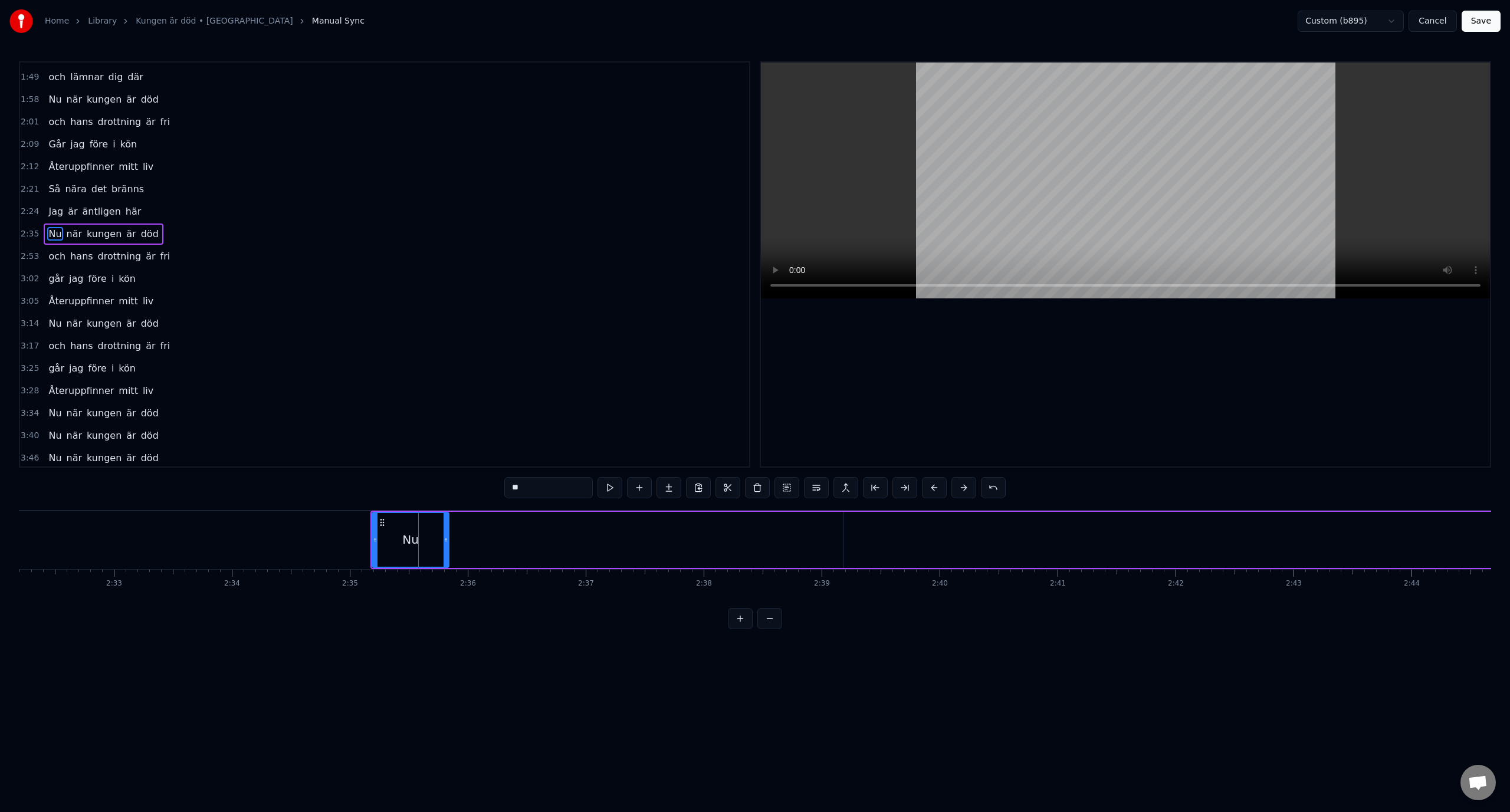
scroll to position [436, 0]
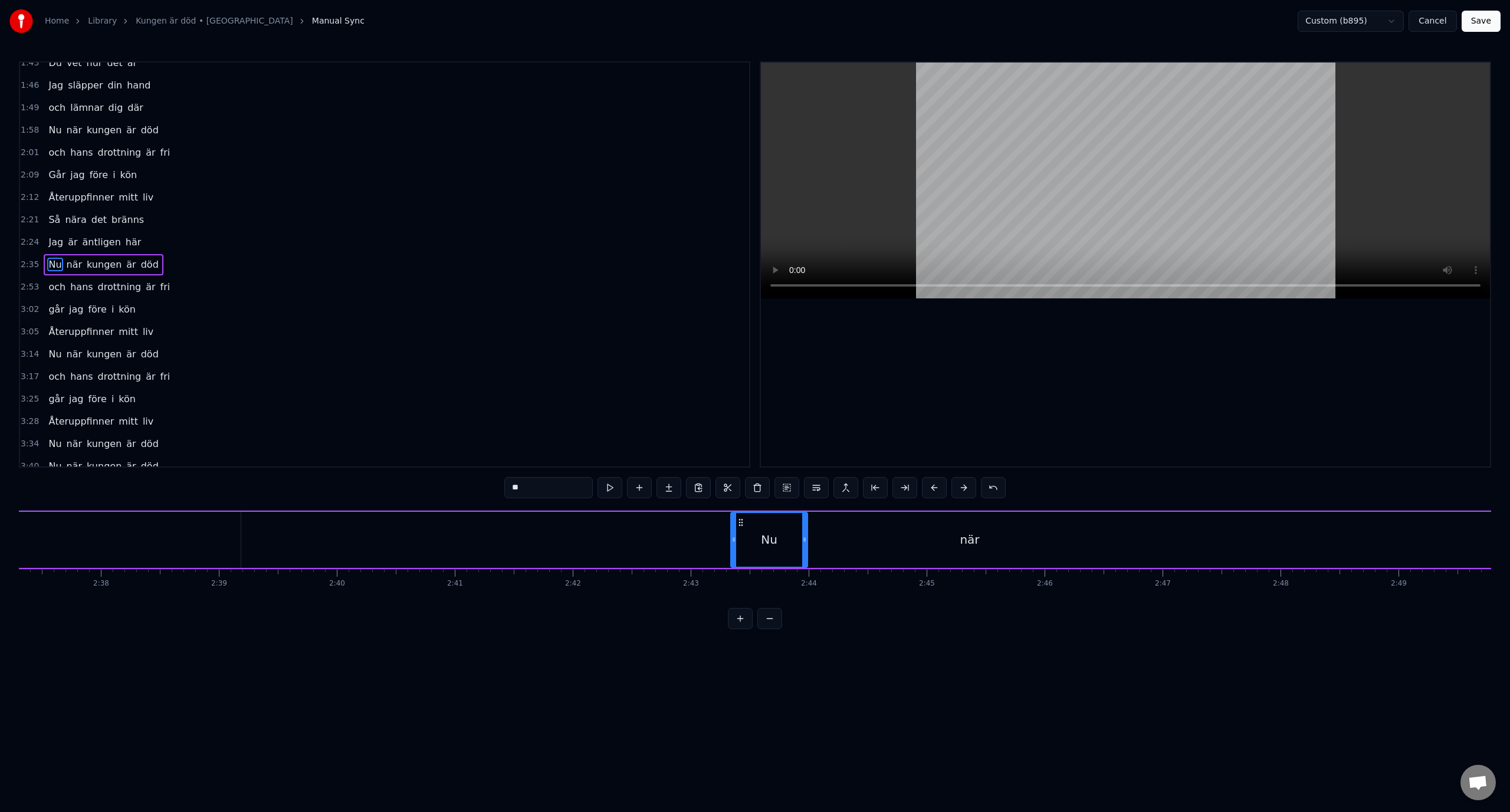
drag, startPoint x: 382, startPoint y: 524, endPoint x: 741, endPoint y: 518, distance: 359.1
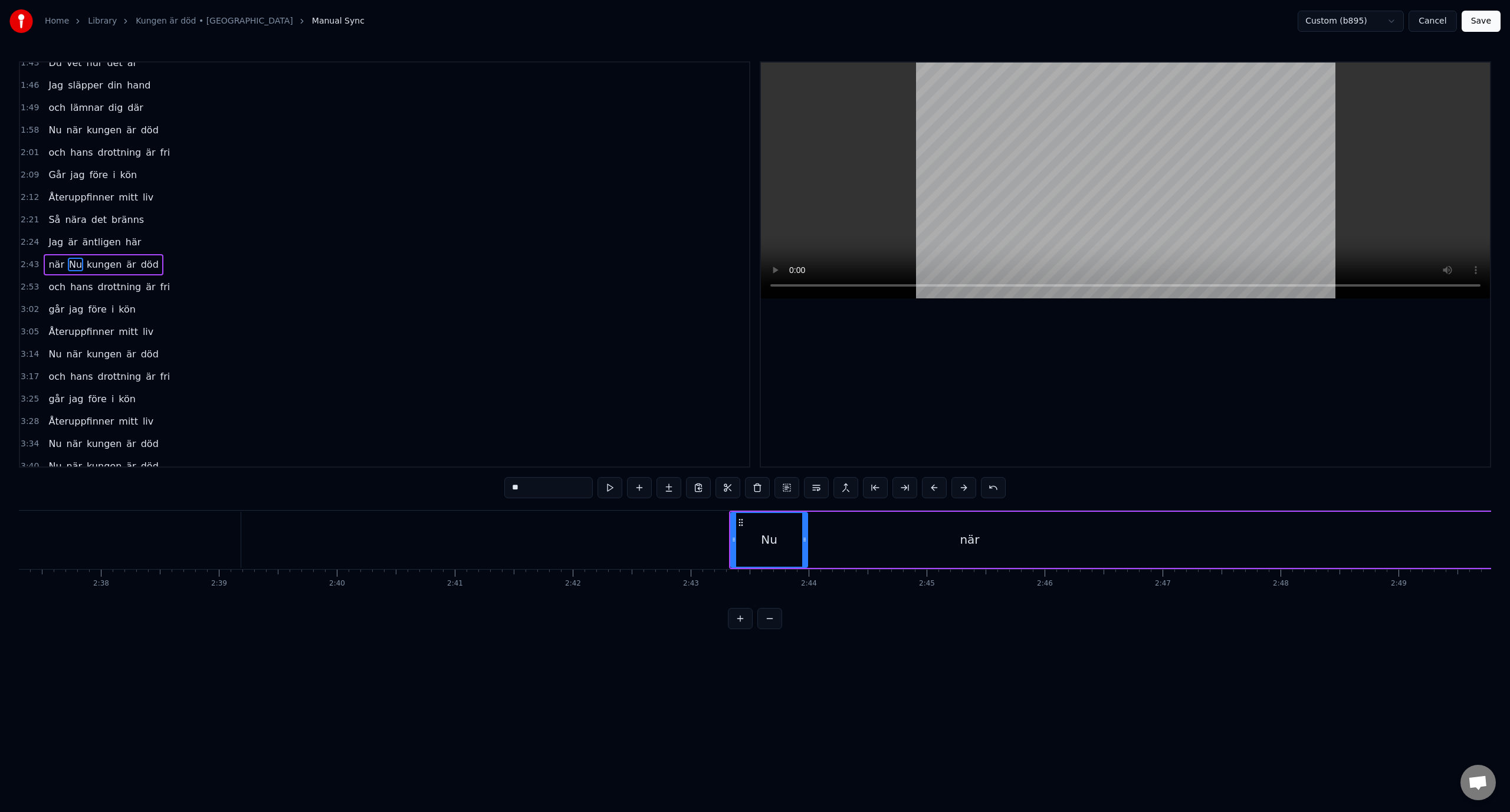
click at [956, 545] on div "när" at bounding box center [969, 540] width 1457 height 56
type input "***"
drag, startPoint x: 243, startPoint y: 543, endPoint x: 1232, endPoint y: 553, distance: 989.1
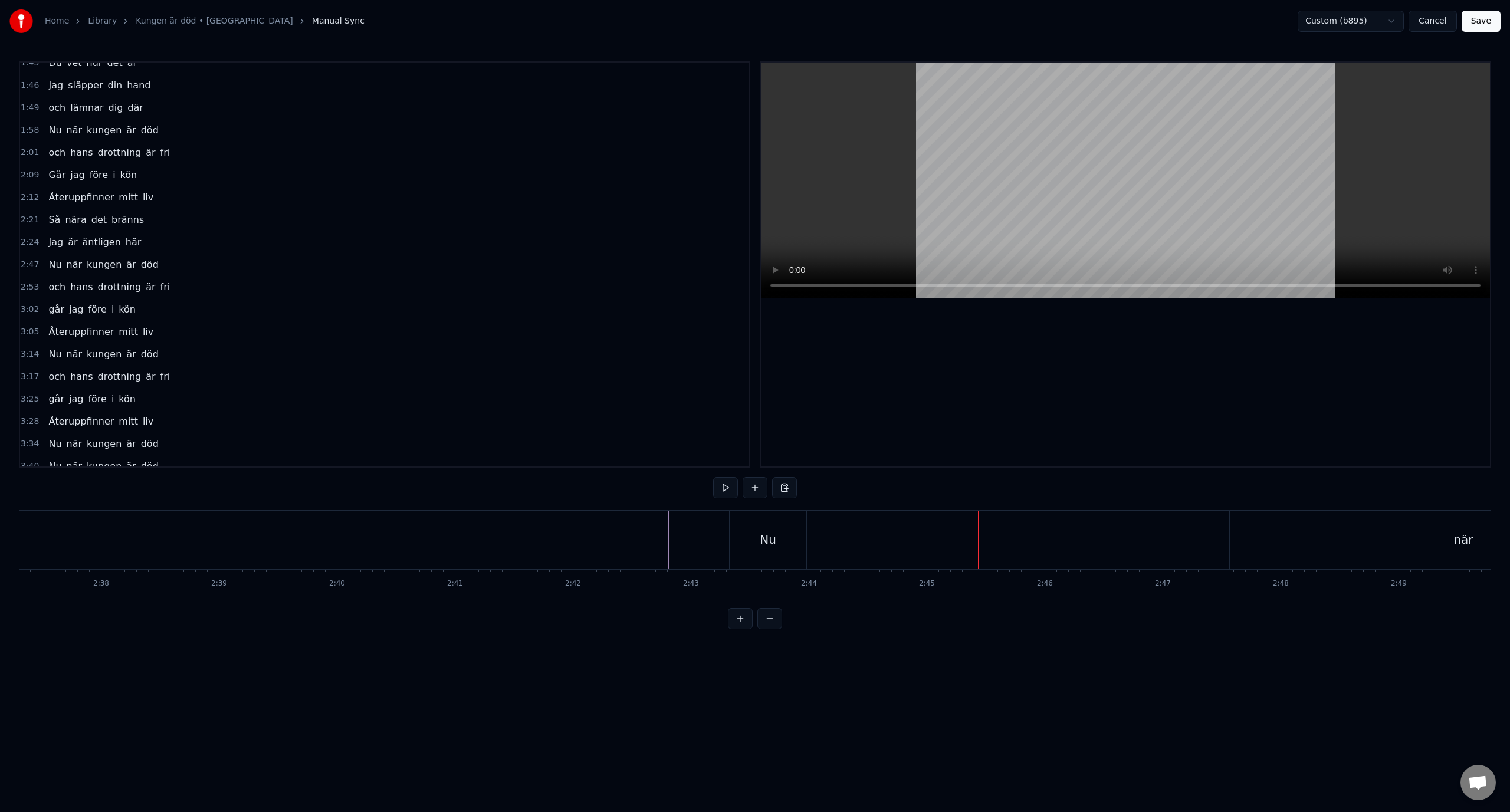
click at [735, 516] on div "Nu" at bounding box center [768, 539] width 77 height 58
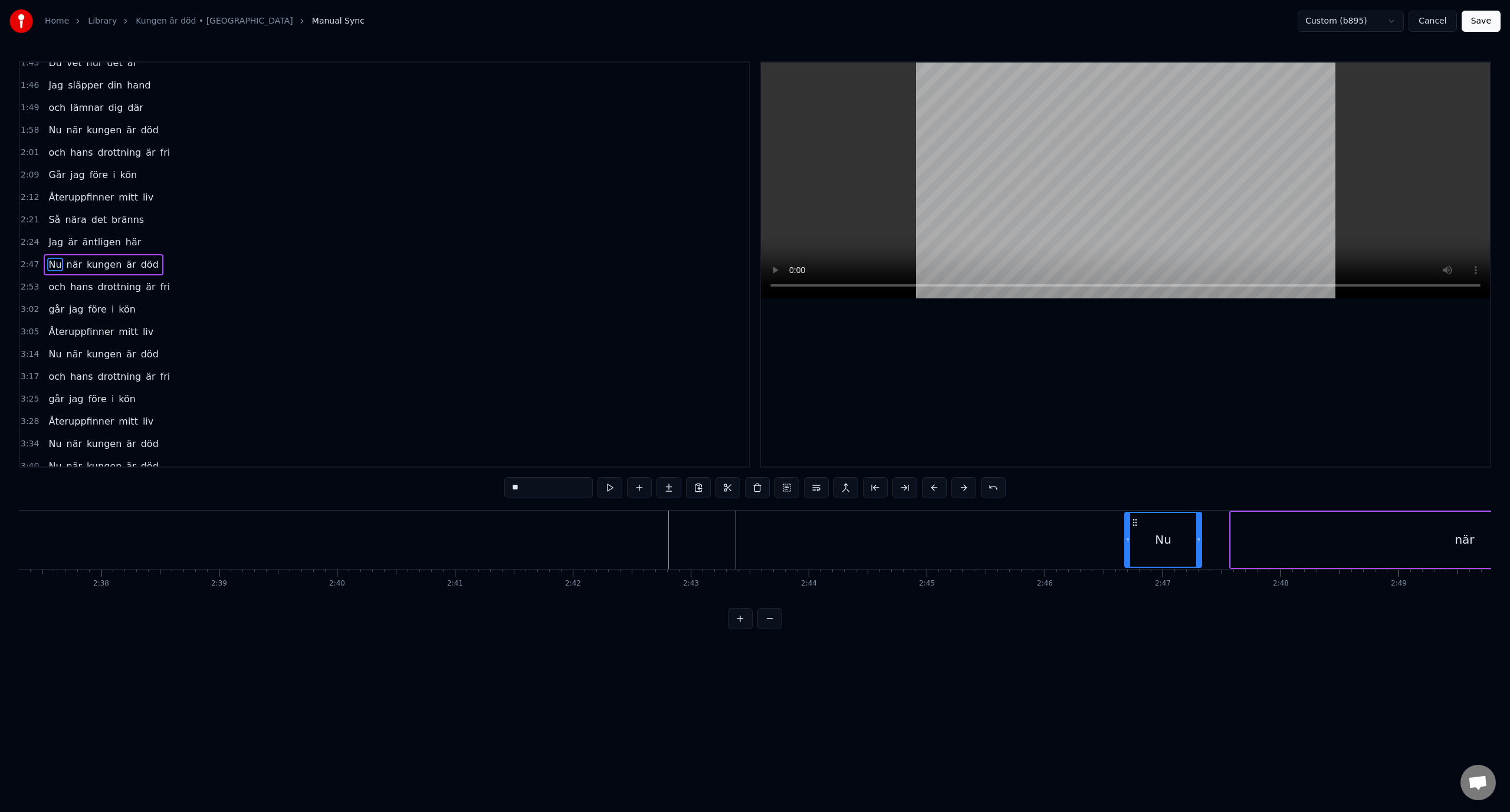
drag, startPoint x: 740, startPoint y: 520, endPoint x: 1134, endPoint y: 537, distance: 394.4
click at [1134, 537] on div "Nu" at bounding box center [1163, 540] width 75 height 54
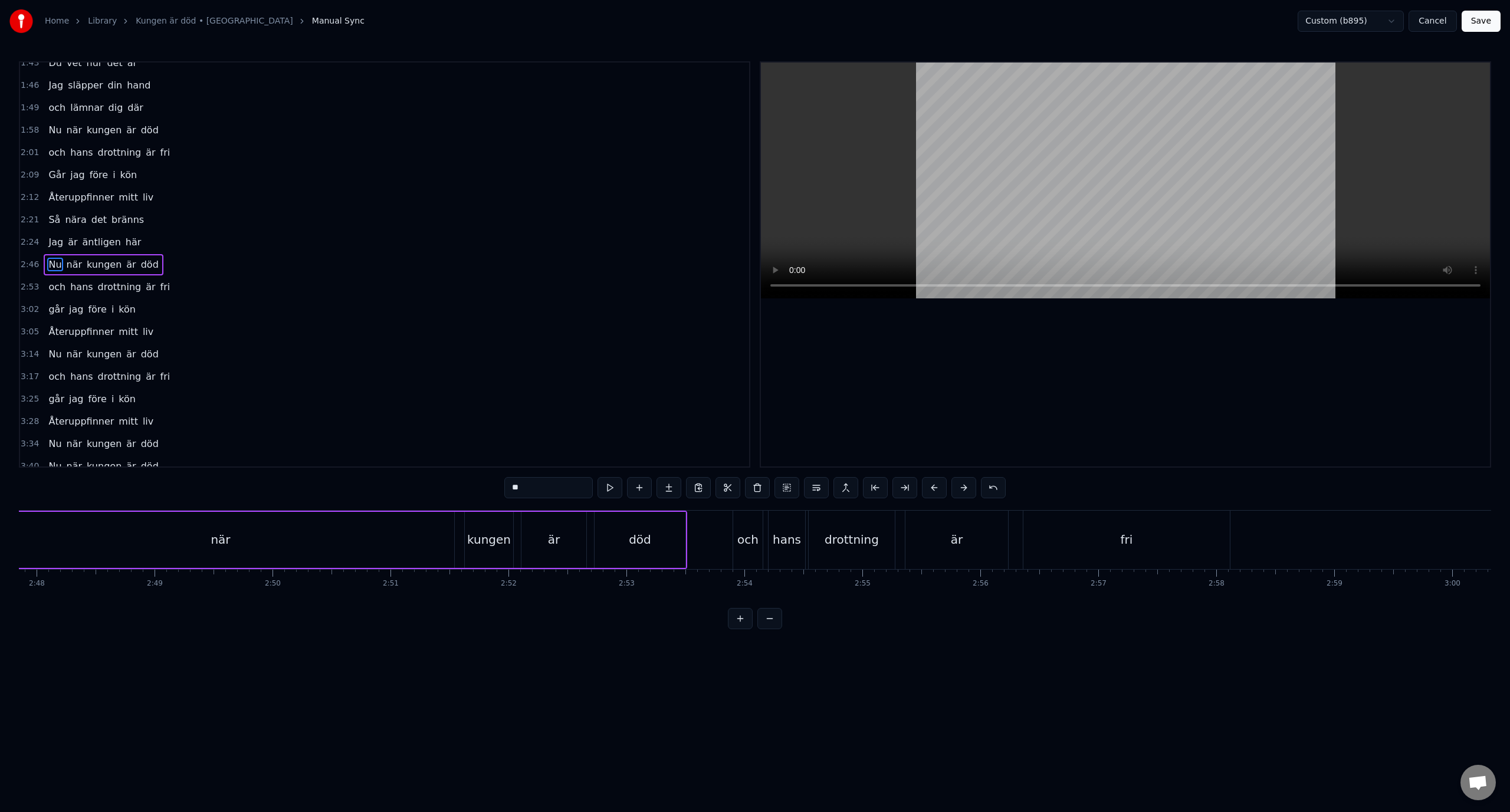
scroll to position [0, 18935]
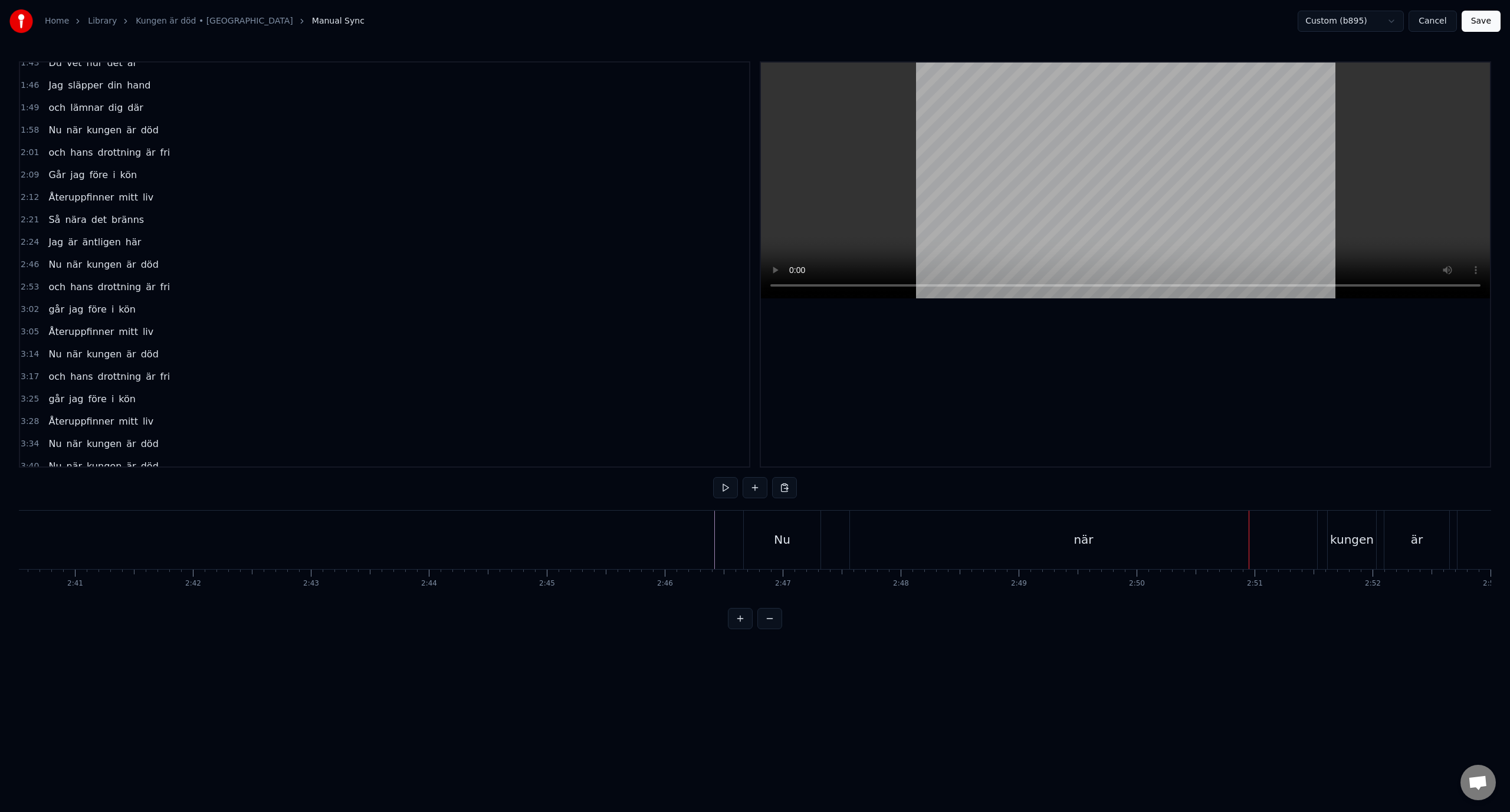
click at [768, 534] on div "Nu" at bounding box center [782, 539] width 77 height 58
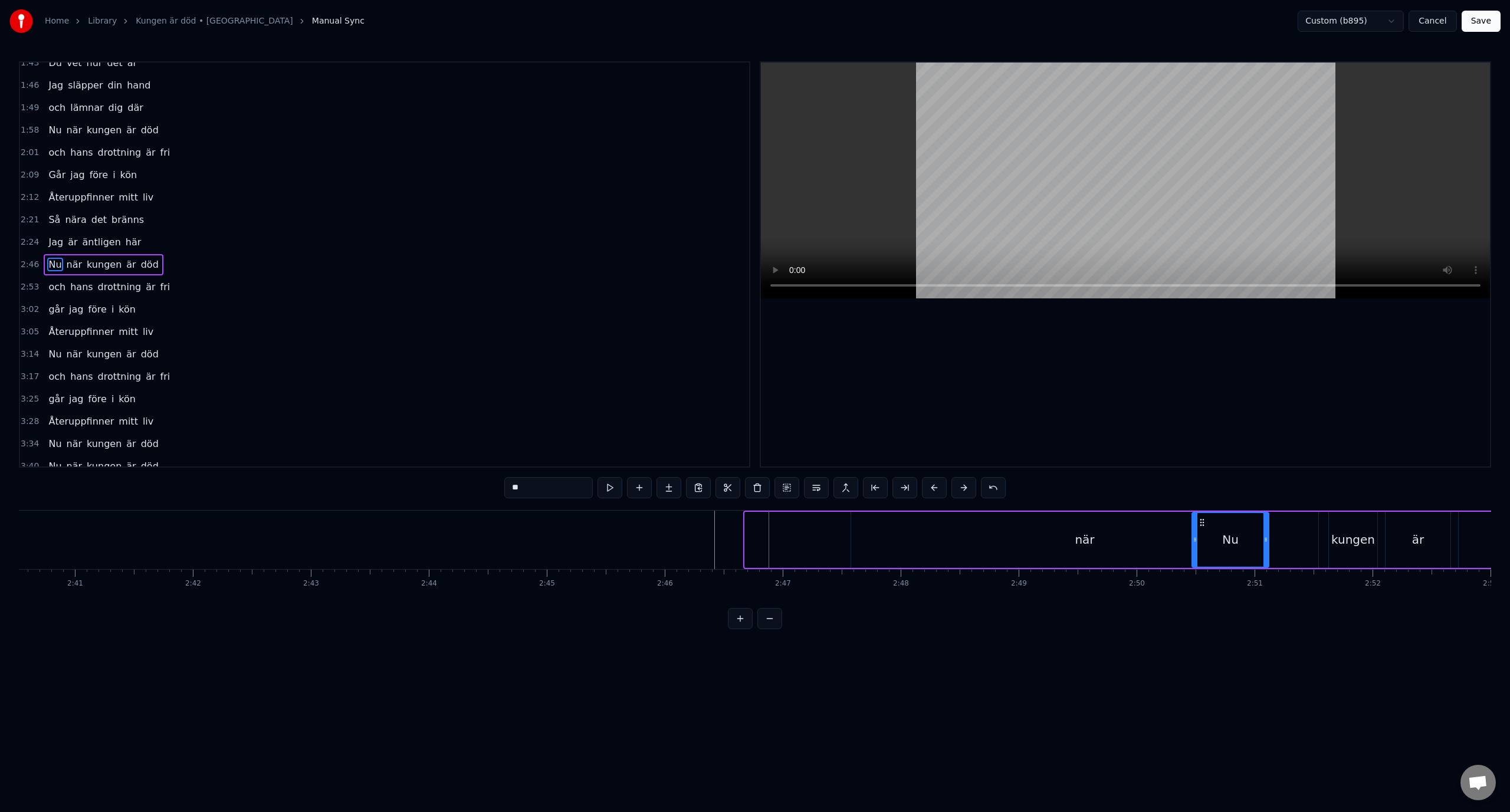
drag, startPoint x: 752, startPoint y: 521, endPoint x: 1199, endPoint y: 524, distance: 447.0
click at [1060, 540] on div "när" at bounding box center [1085, 540] width 467 height 56
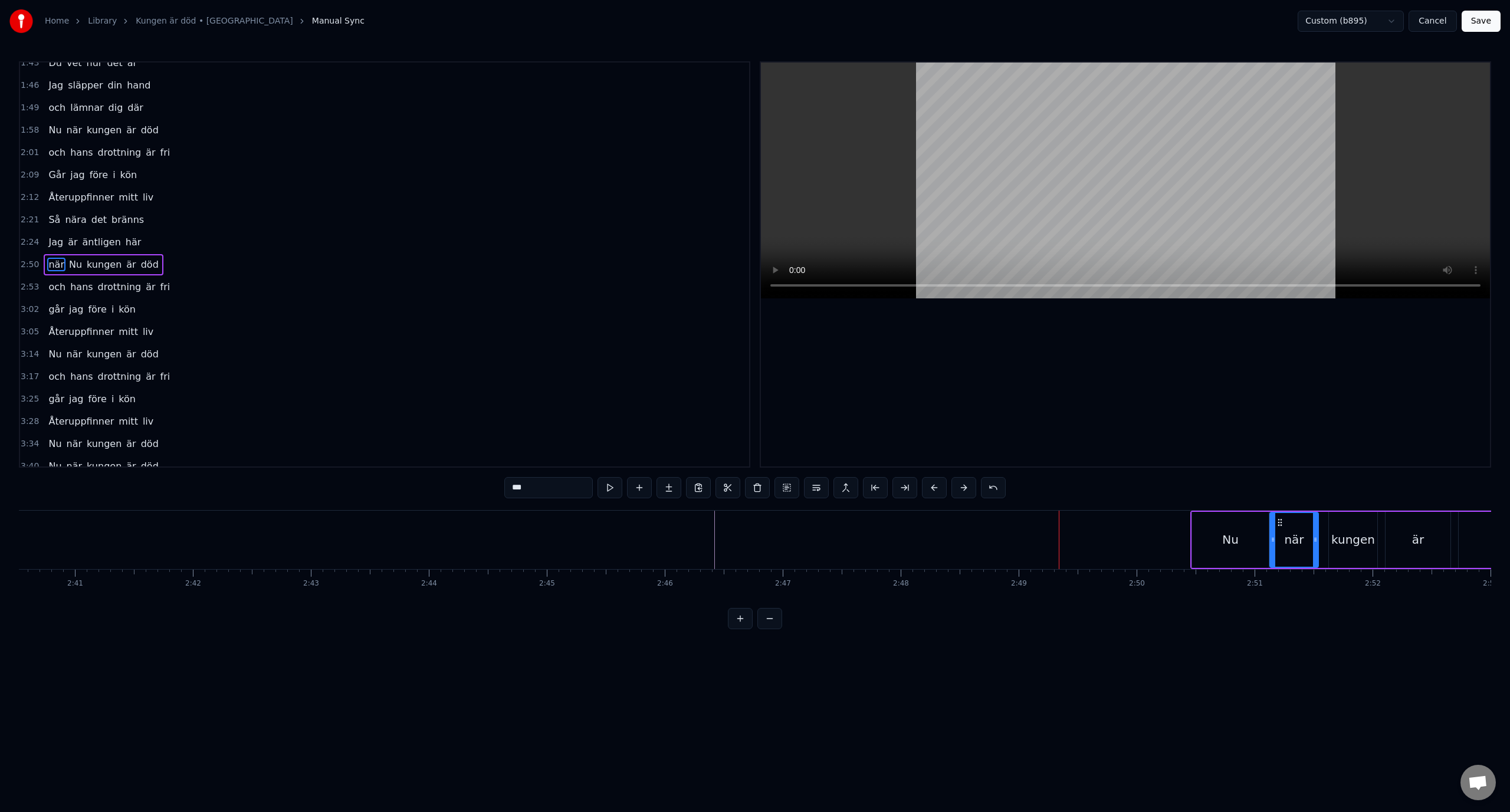
drag, startPoint x: 852, startPoint y: 535, endPoint x: 1271, endPoint y: 533, distance: 419.0
click at [1362, 538] on div "kungen" at bounding box center [1352, 540] width 43 height 18
type input "******"
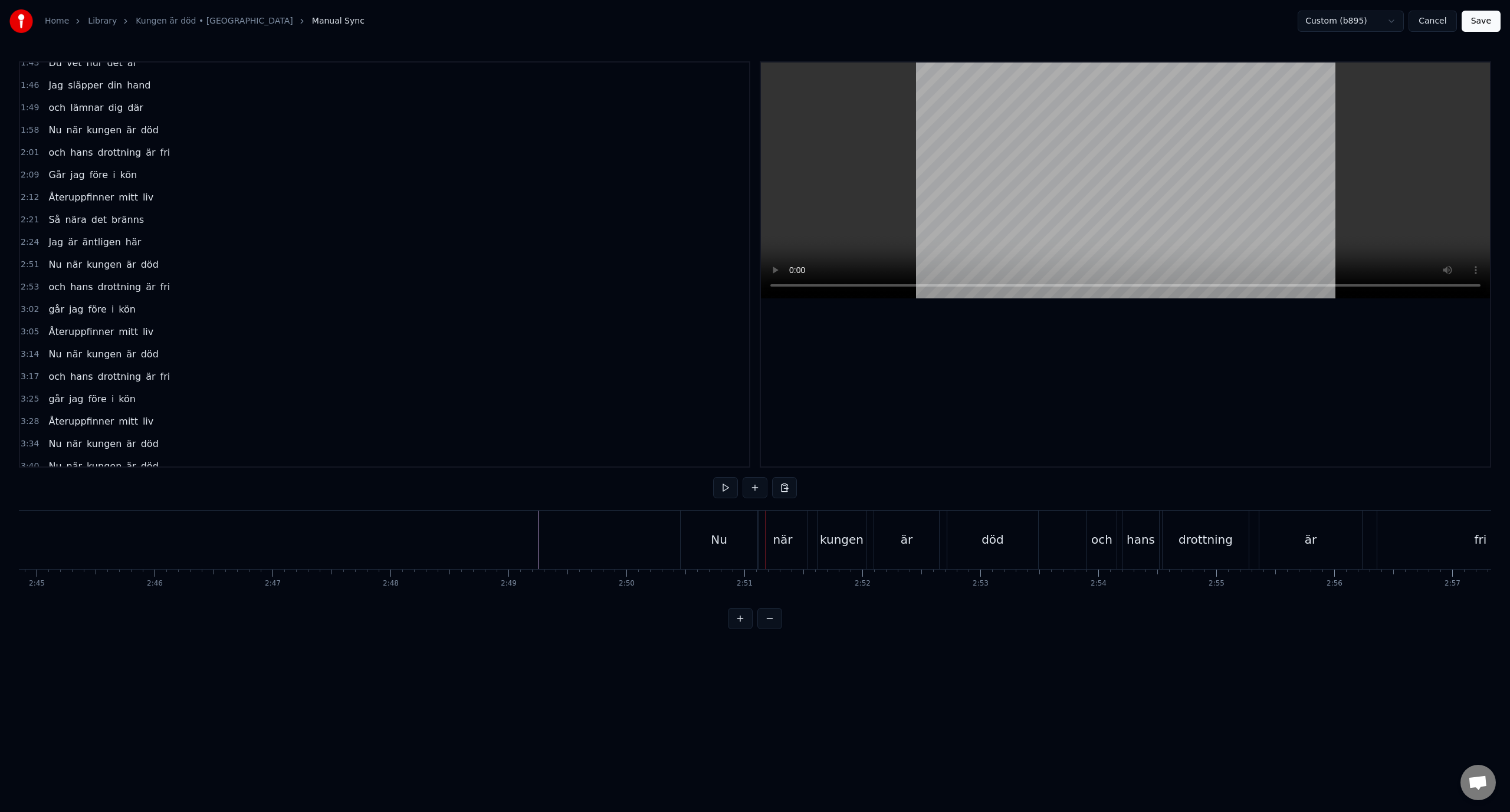
scroll to position [0, 19592]
click at [591, 534] on div "Nu" at bounding box center [573, 539] width 77 height 58
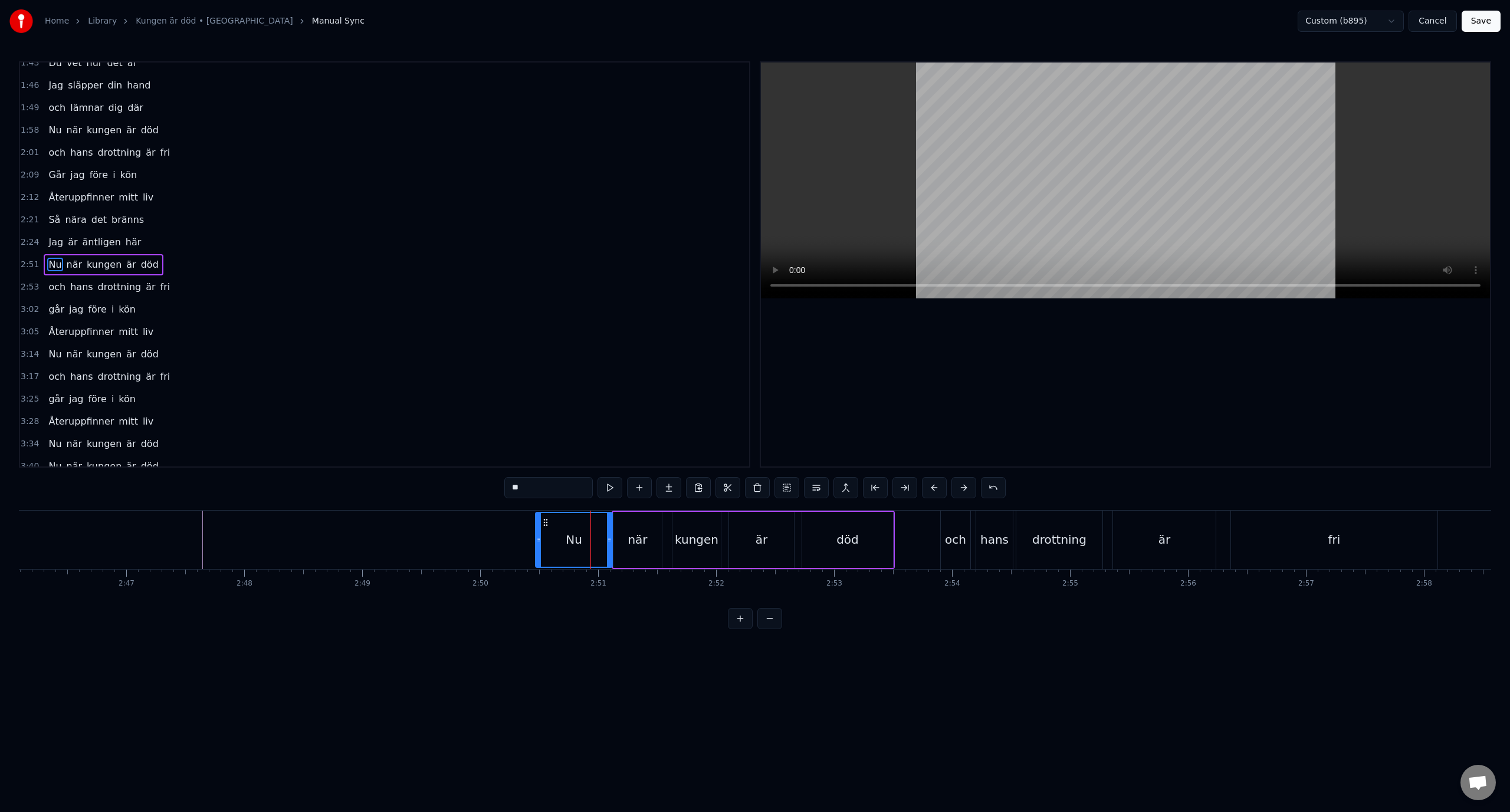
click at [660, 539] on div "när" at bounding box center [637, 540] width 48 height 56
click at [704, 535] on div "kungen" at bounding box center [696, 540] width 43 height 18
click at [648, 542] on div "när" at bounding box center [637, 540] width 48 height 56
drag, startPoint x: 615, startPoint y: 542, endPoint x: 631, endPoint y: 542, distance: 16.0
click at [631, 542] on icon at bounding box center [628, 540] width 5 height 10
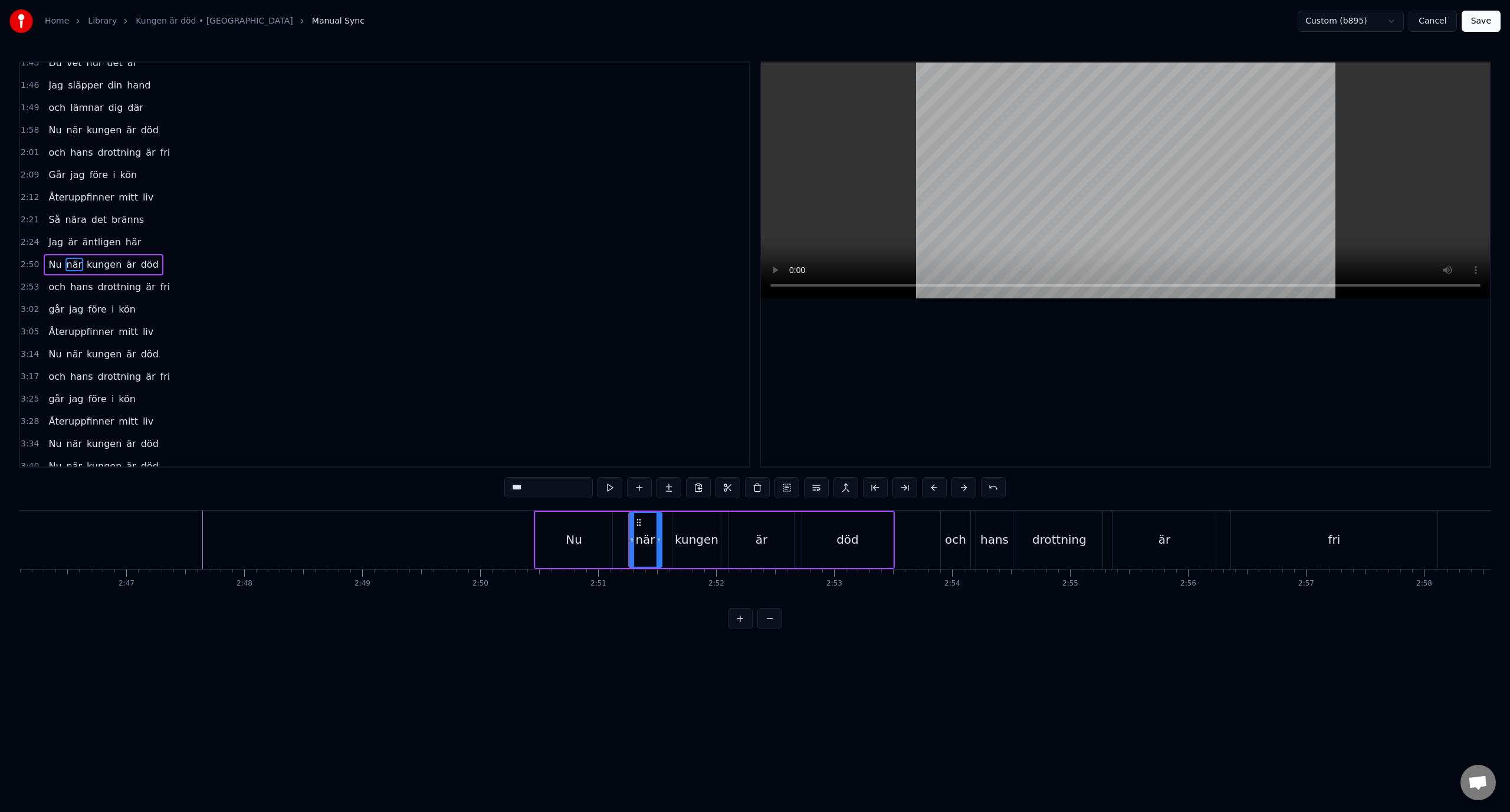
click at [592, 547] on div "Nu" at bounding box center [574, 540] width 77 height 56
type input "**"
drag, startPoint x: 538, startPoint y: 540, endPoint x: 561, endPoint y: 547, distance: 24.0
click at [561, 547] on div at bounding box center [562, 540] width 5 height 54
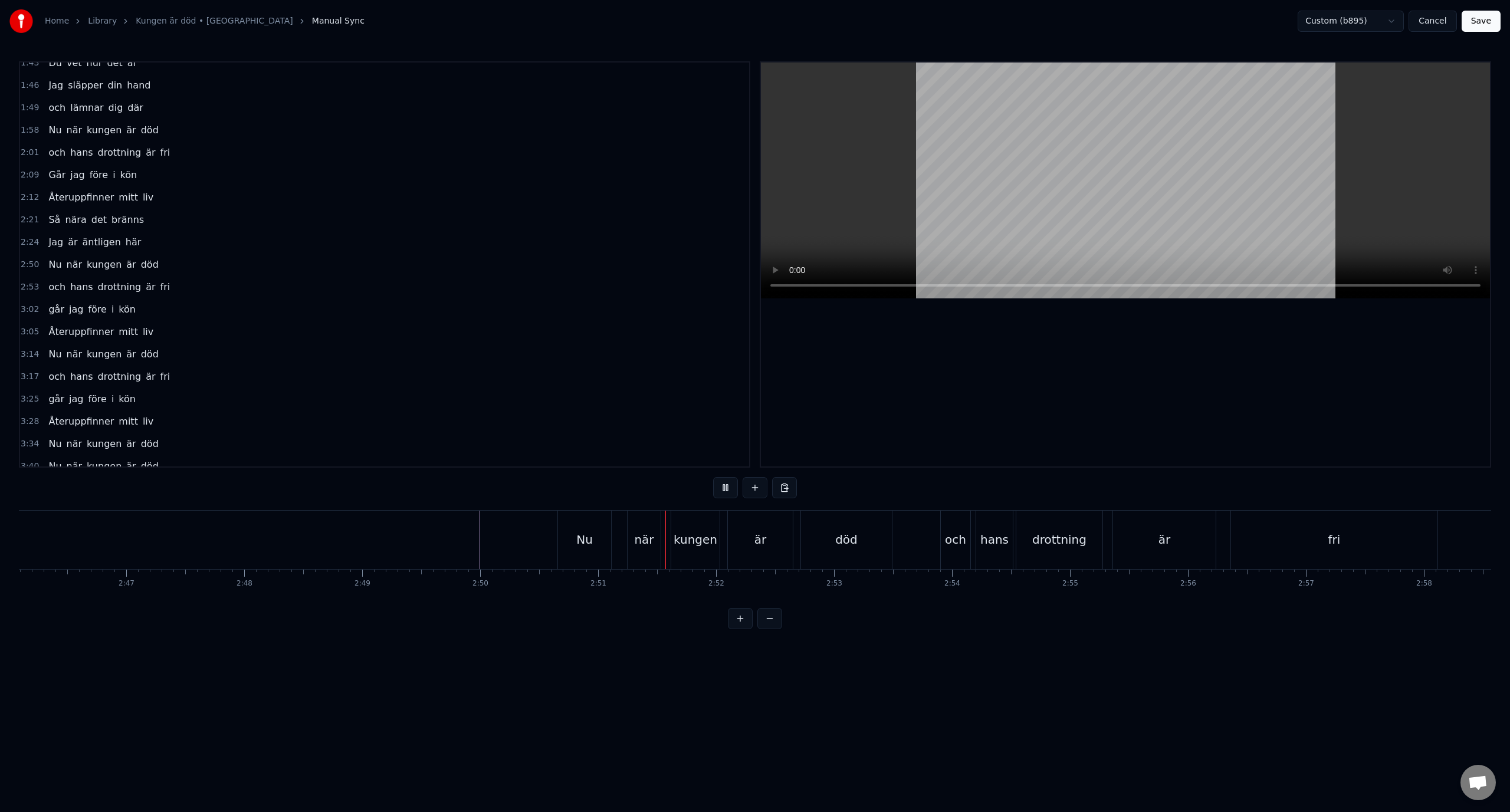
click at [413, 542] on div "är" at bounding box center [418, 540] width 11 height 18
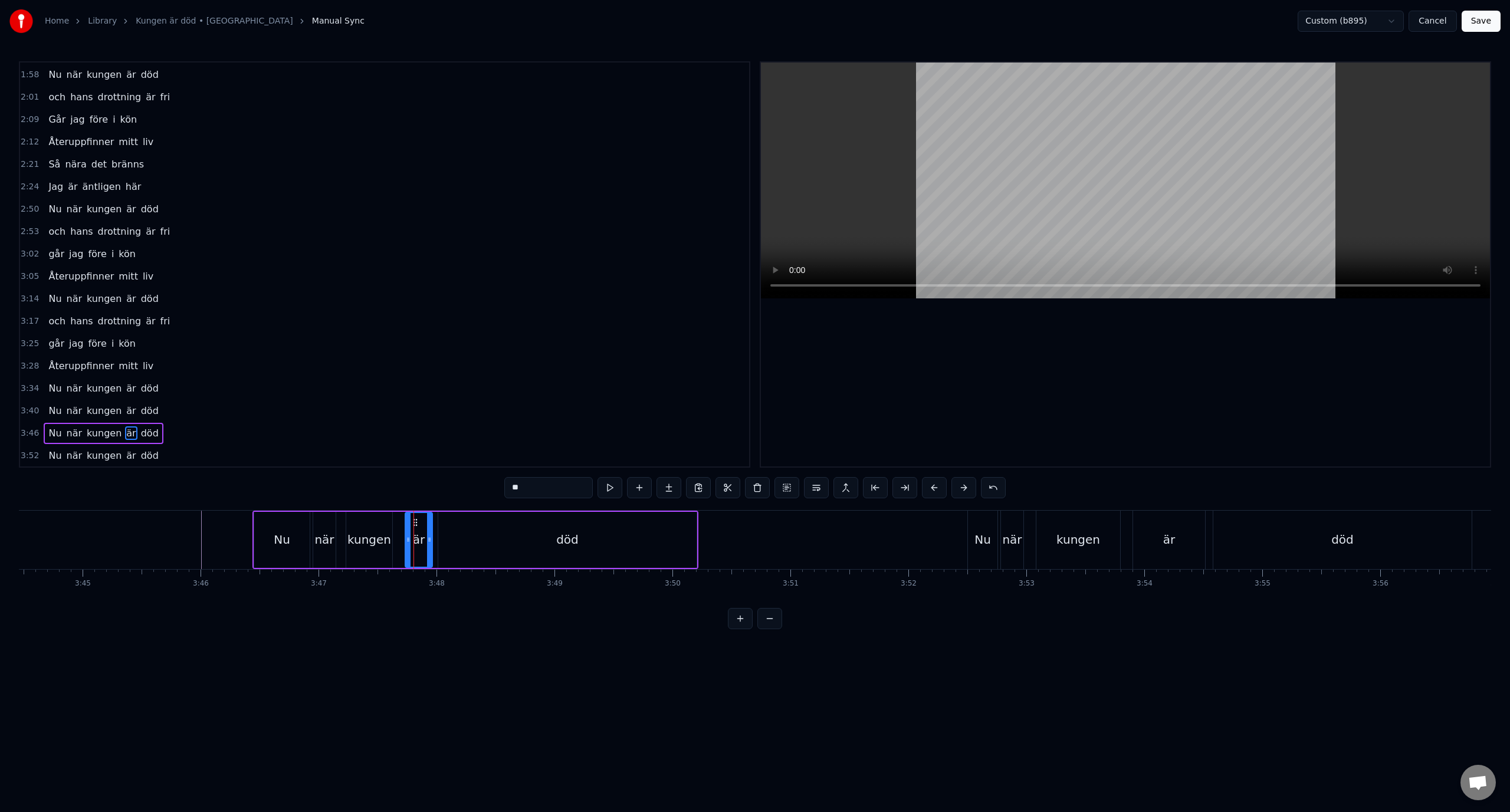
scroll to position [493, 0]
drag, startPoint x: 429, startPoint y: 538, endPoint x: 499, endPoint y: 535, distance: 70.1
click at [499, 535] on icon at bounding box center [500, 540] width 5 height 10
click at [549, 534] on div "död" at bounding box center [567, 540] width 258 height 56
type input "***"
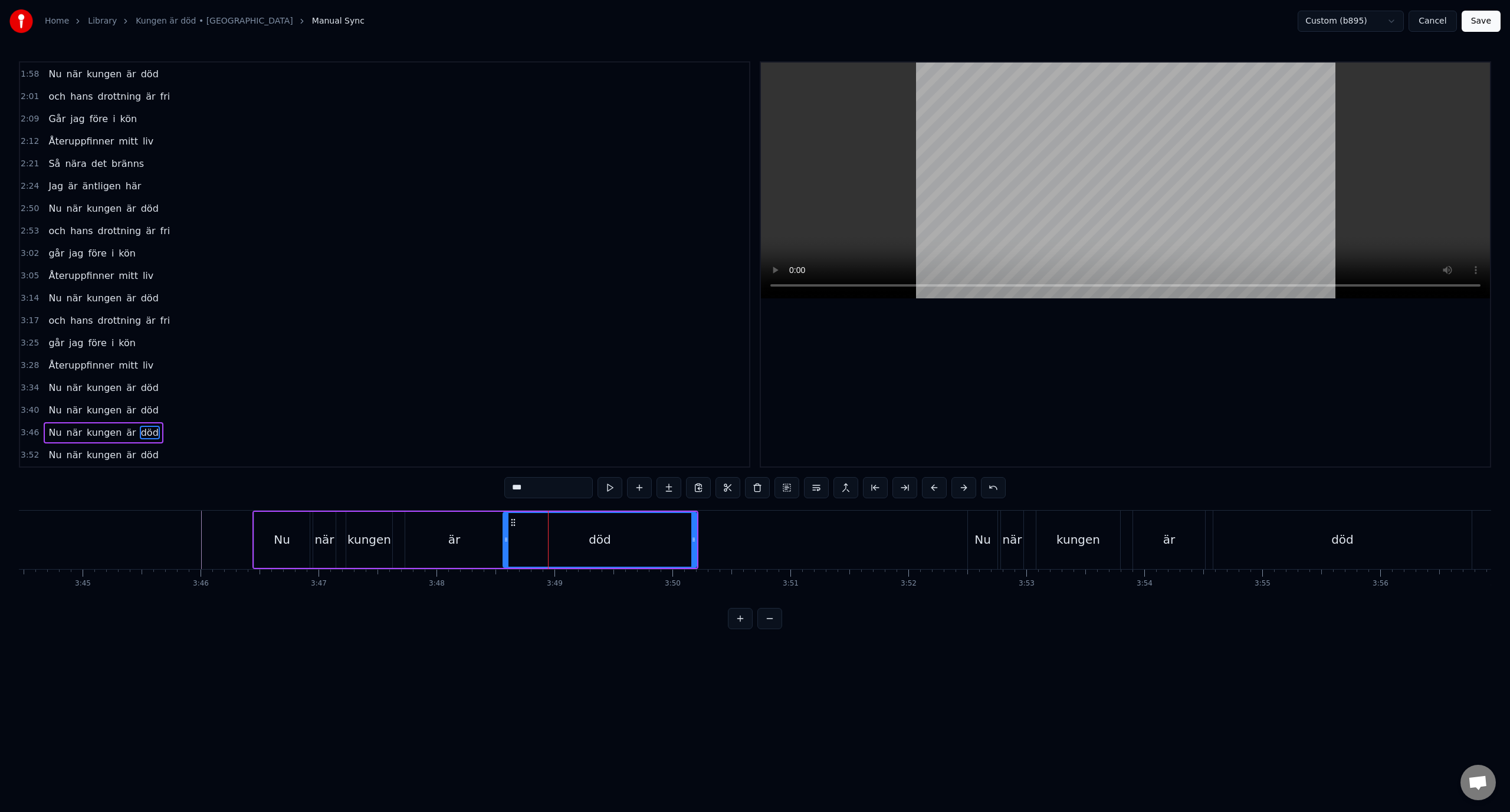
drag, startPoint x: 440, startPoint y: 542, endPoint x: 506, endPoint y: 542, distance: 66.0
click at [506, 542] on icon at bounding box center [506, 540] width 5 height 10
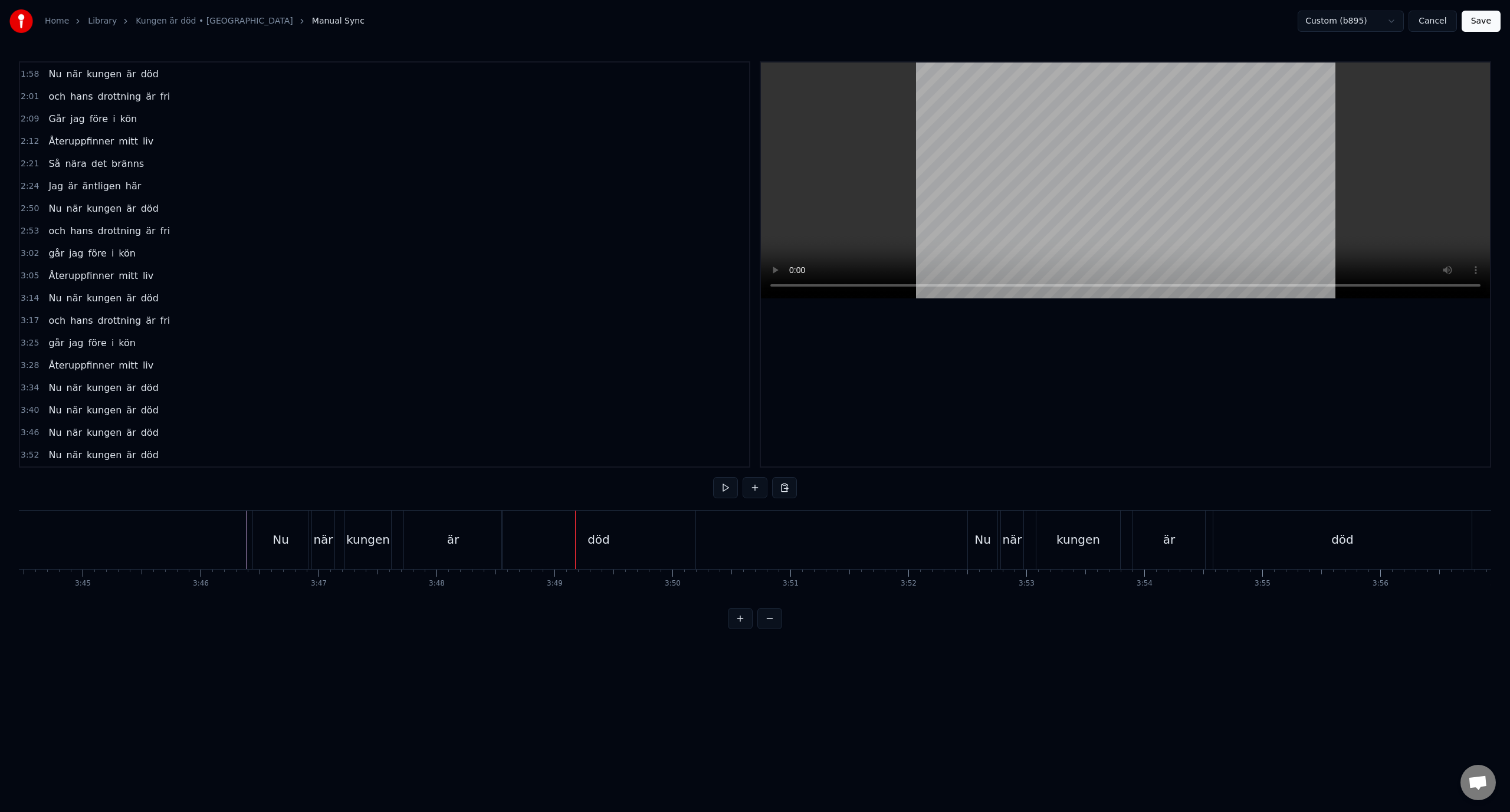
click at [607, 529] on div "död" at bounding box center [598, 539] width 194 height 58
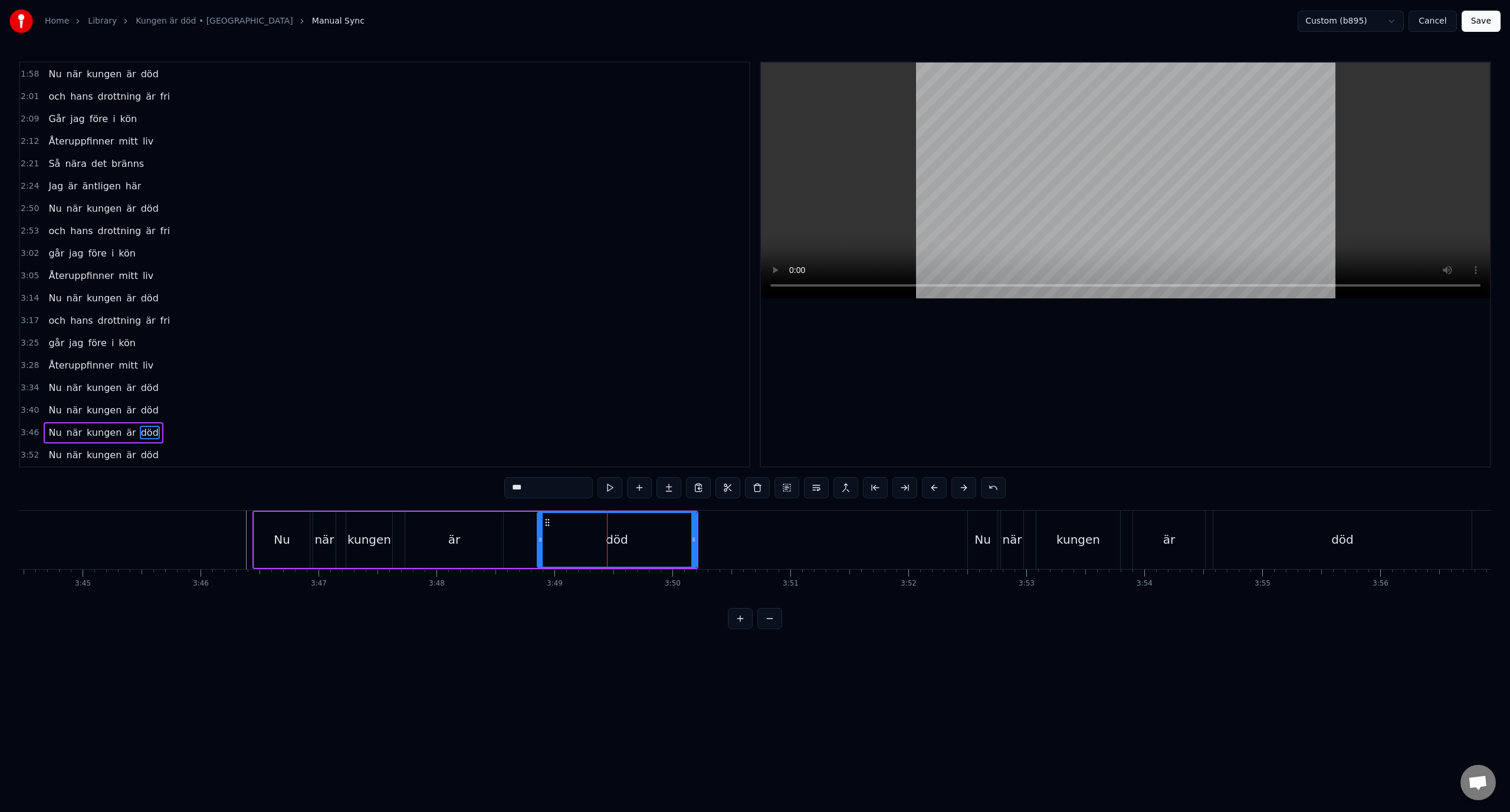
drag, startPoint x: 506, startPoint y: 545, endPoint x: 539, endPoint y: 550, distance: 33.4
click at [539, 550] on div at bounding box center [540, 540] width 5 height 54
click at [482, 534] on div "är" at bounding box center [454, 540] width 98 height 56
type input "**"
drag, startPoint x: 498, startPoint y: 537, endPoint x: 535, endPoint y: 547, distance: 38.3
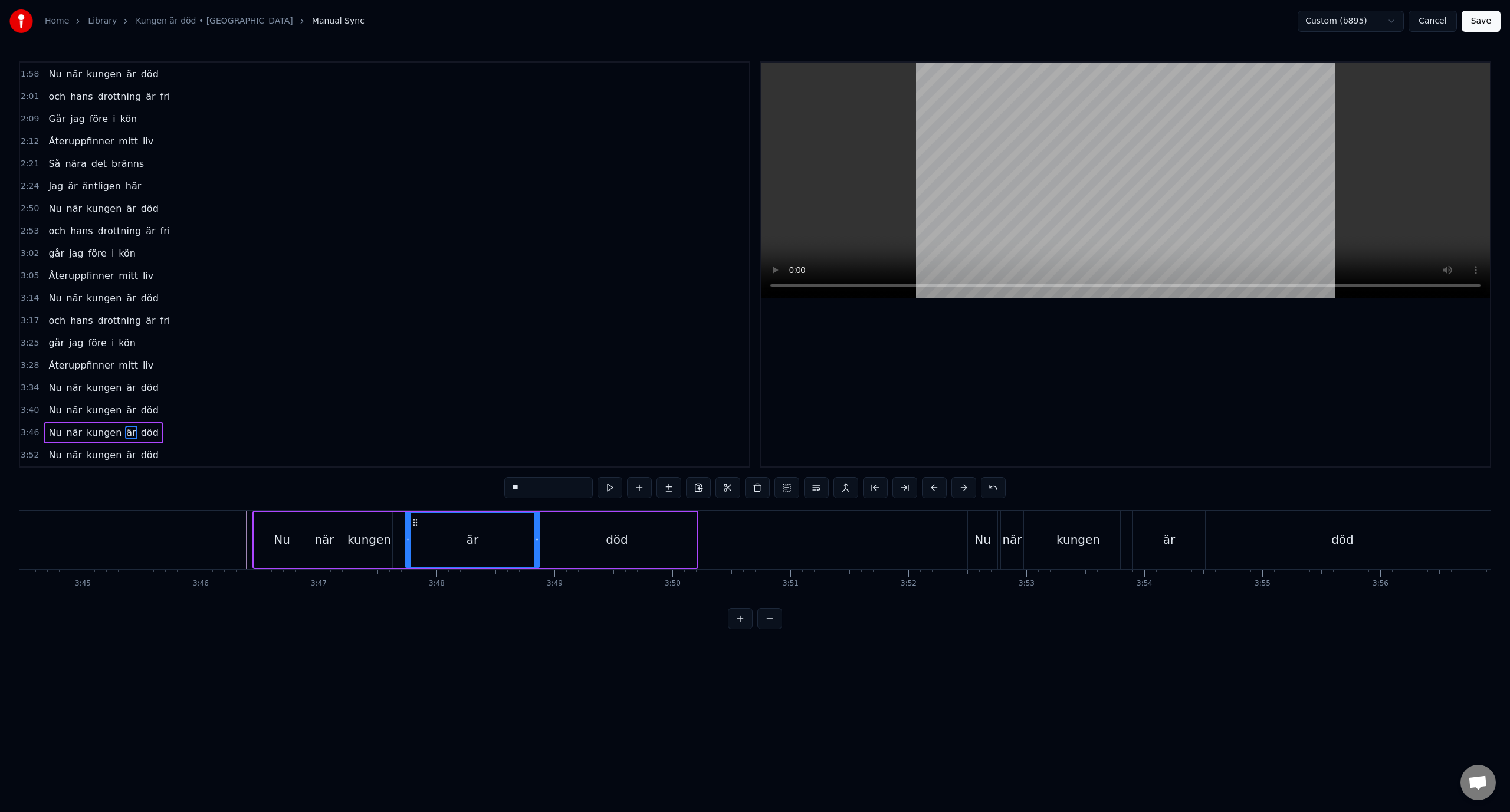
click at [535, 547] on div at bounding box center [537, 540] width 5 height 54
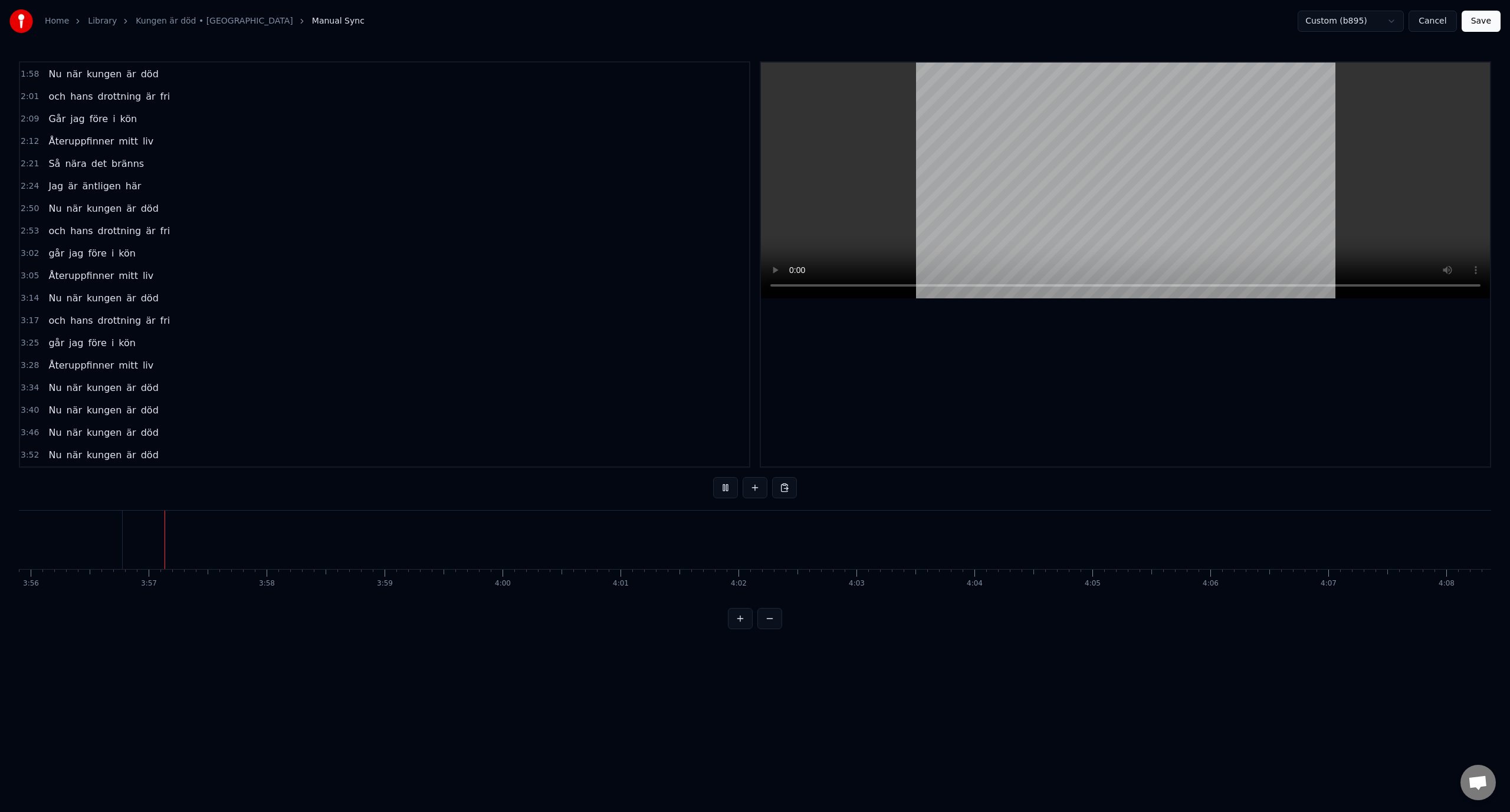
scroll to position [0, 27838]
click at [1475, 11] on button "Save" at bounding box center [1481, 21] width 39 height 21
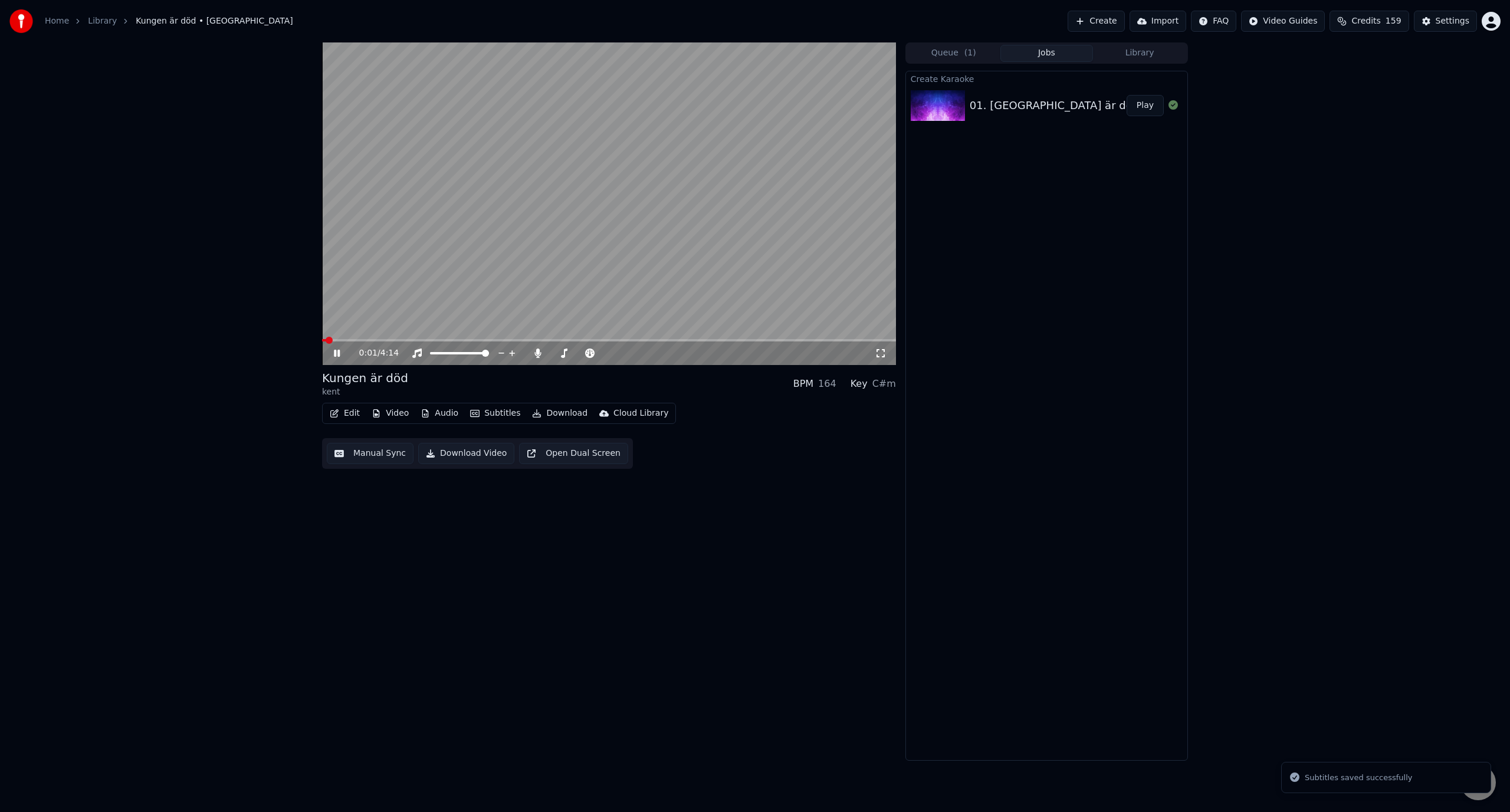
click at [410, 338] on video at bounding box center [609, 203] width 574 height 323
click at [556, 410] on button "Download" at bounding box center [559, 413] width 65 height 16
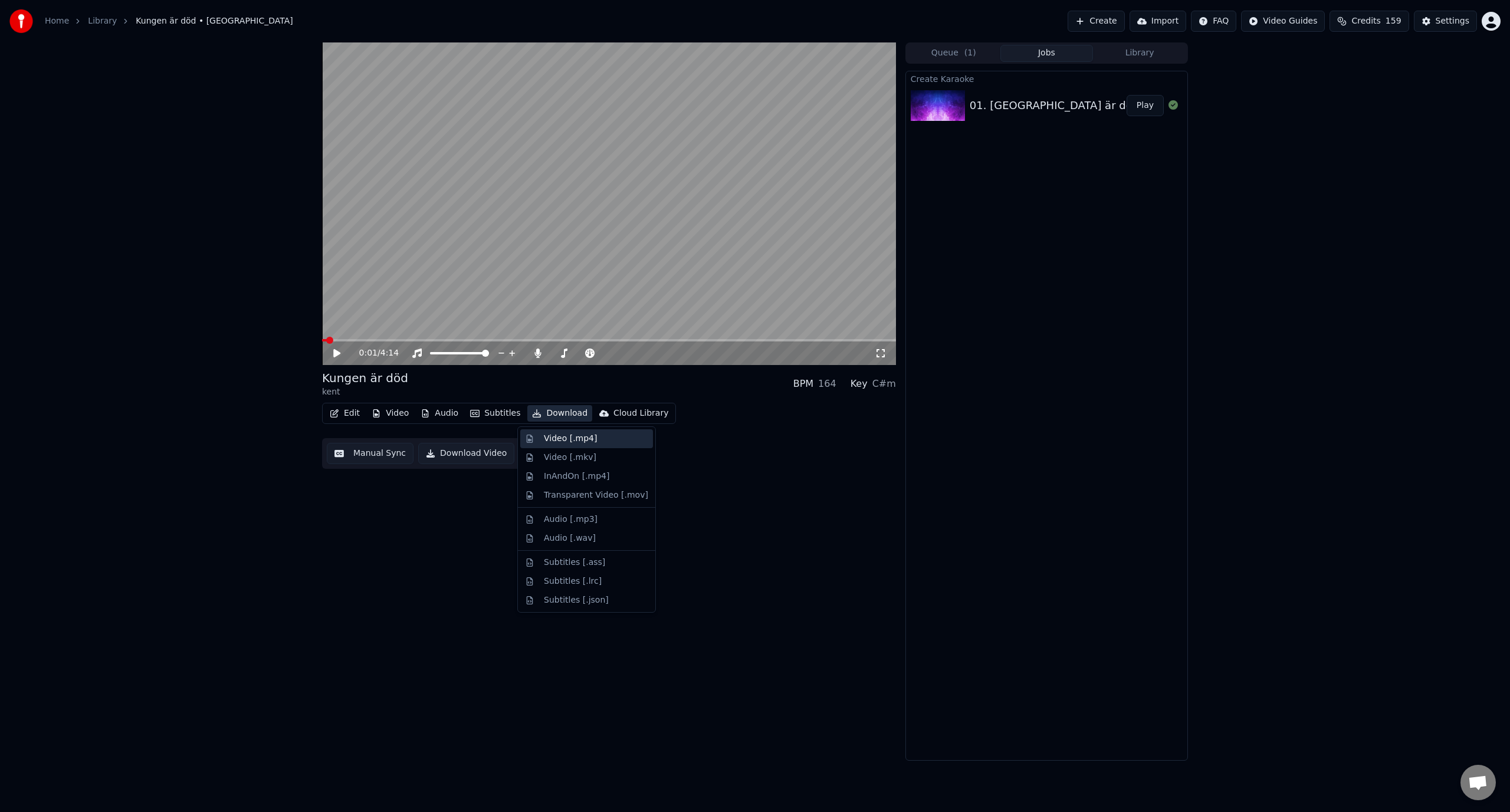
click at [570, 439] on div "Video [.mp4]" at bounding box center [570, 439] width 53 height 11
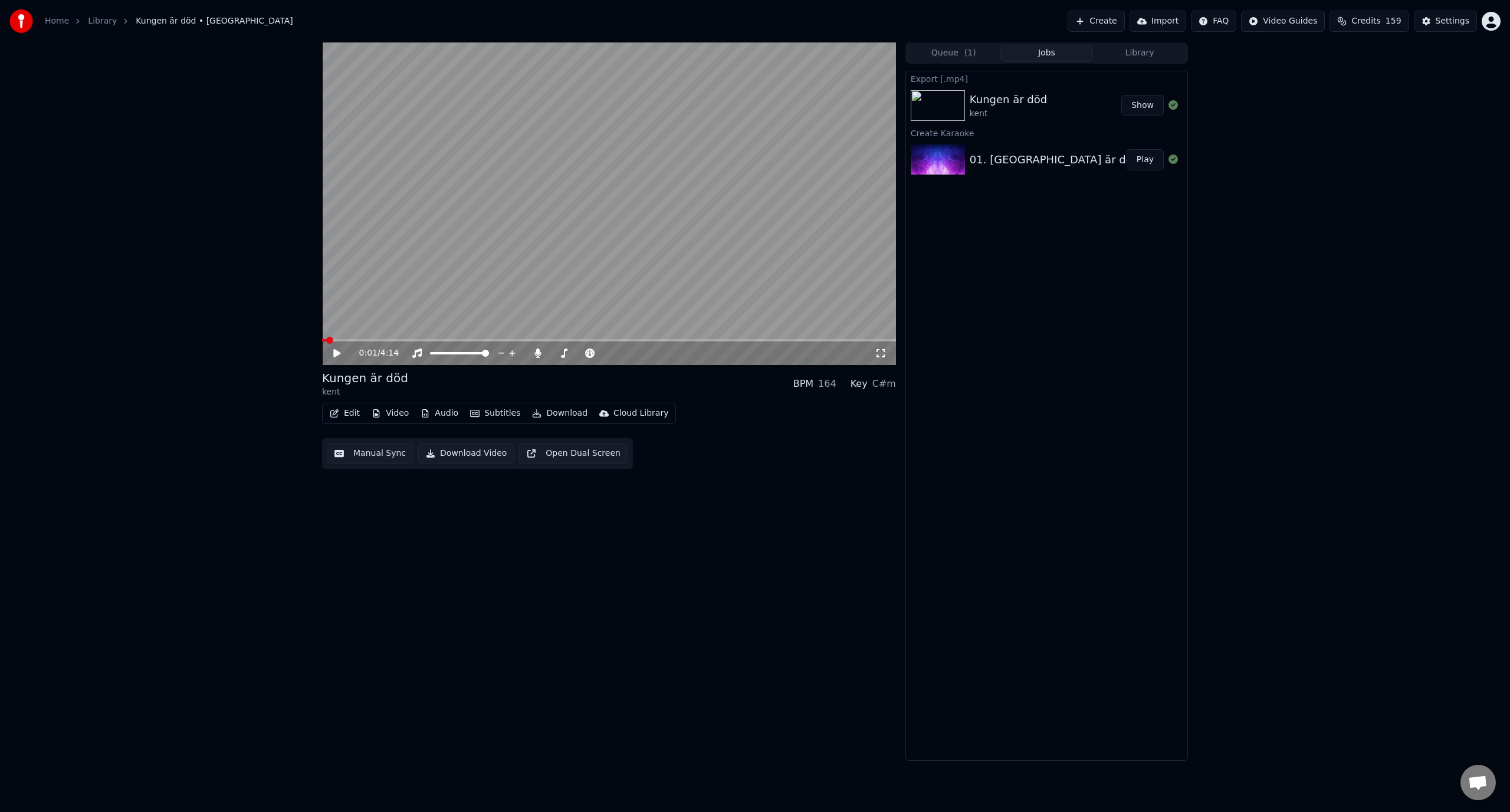
click at [1150, 105] on button "Show" at bounding box center [1142, 105] width 42 height 21
click at [346, 417] on button "Edit" at bounding box center [345, 413] width 39 height 16
click at [390, 523] on div "Manual Sync" at bounding box center [375, 520] width 52 height 11
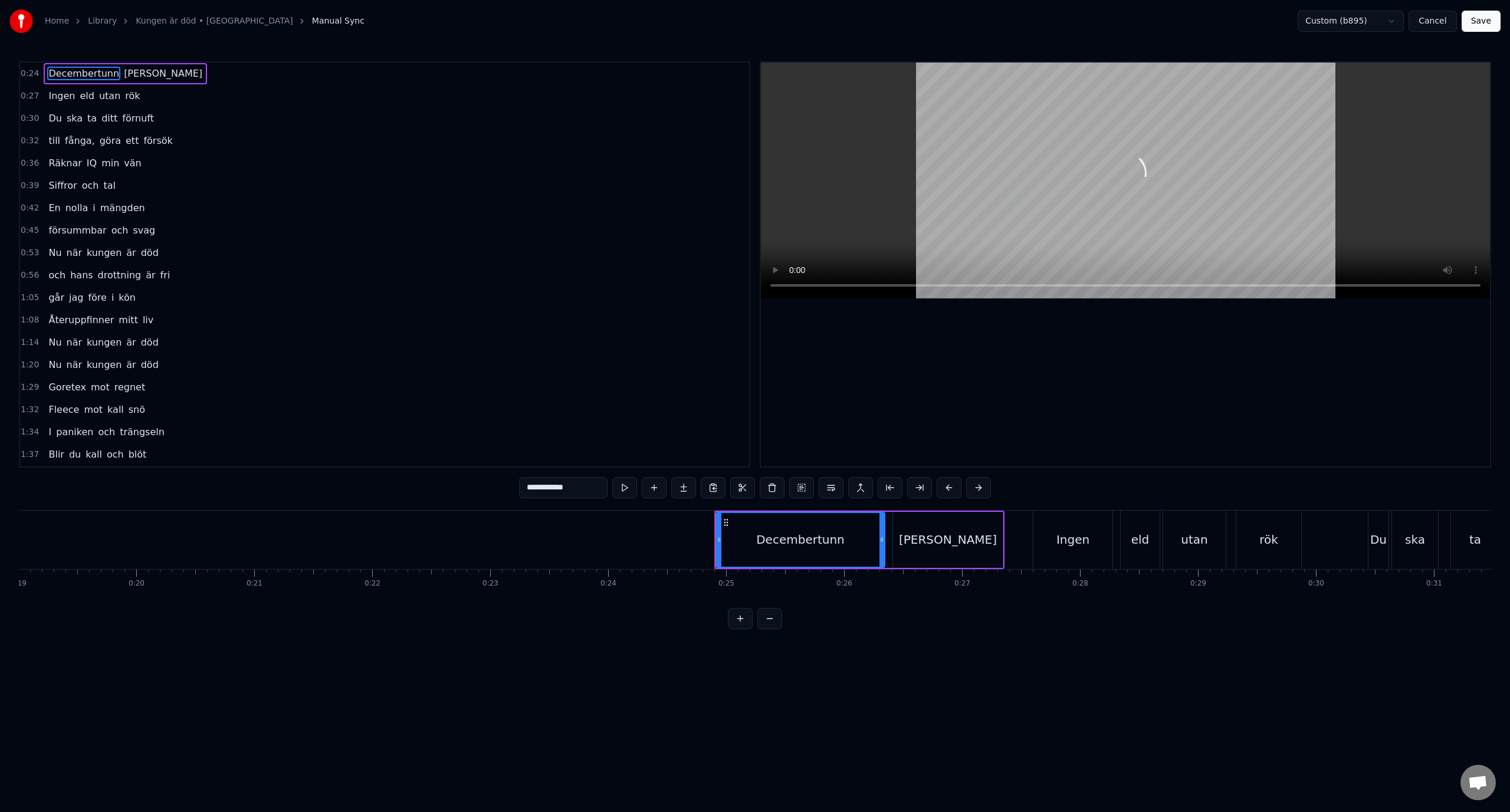
scroll to position [0, 2878]
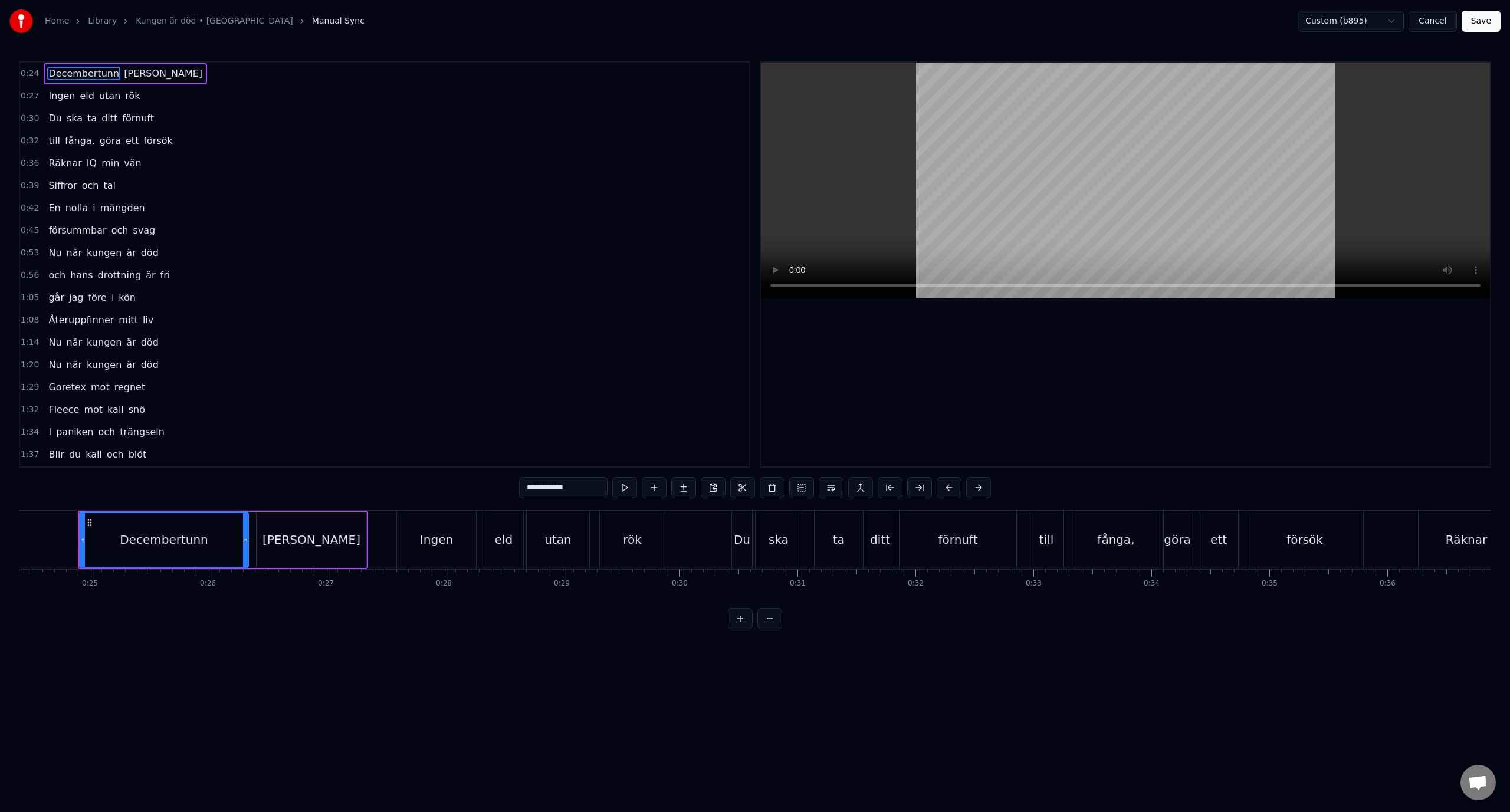
click at [75, 167] on span "Räknar" at bounding box center [65, 163] width 35 height 14
click at [60, 162] on span "Räknar" at bounding box center [65, 163] width 35 height 14
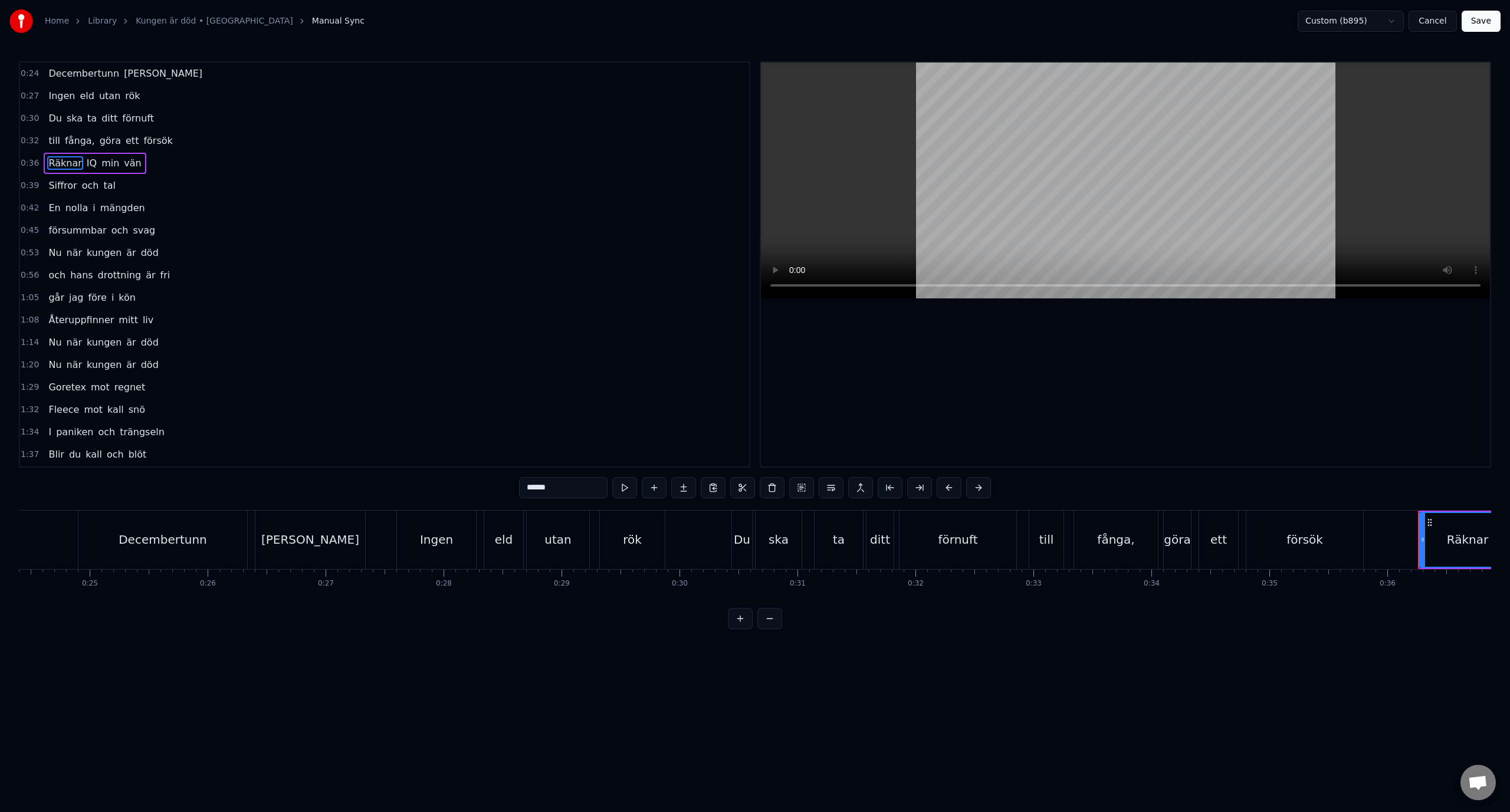
click at [581, 495] on input "******" at bounding box center [563, 488] width 88 height 21
type input "*****"
click at [306, 184] on div "0:39 Siffror och tal" at bounding box center [385, 185] width 729 height 22
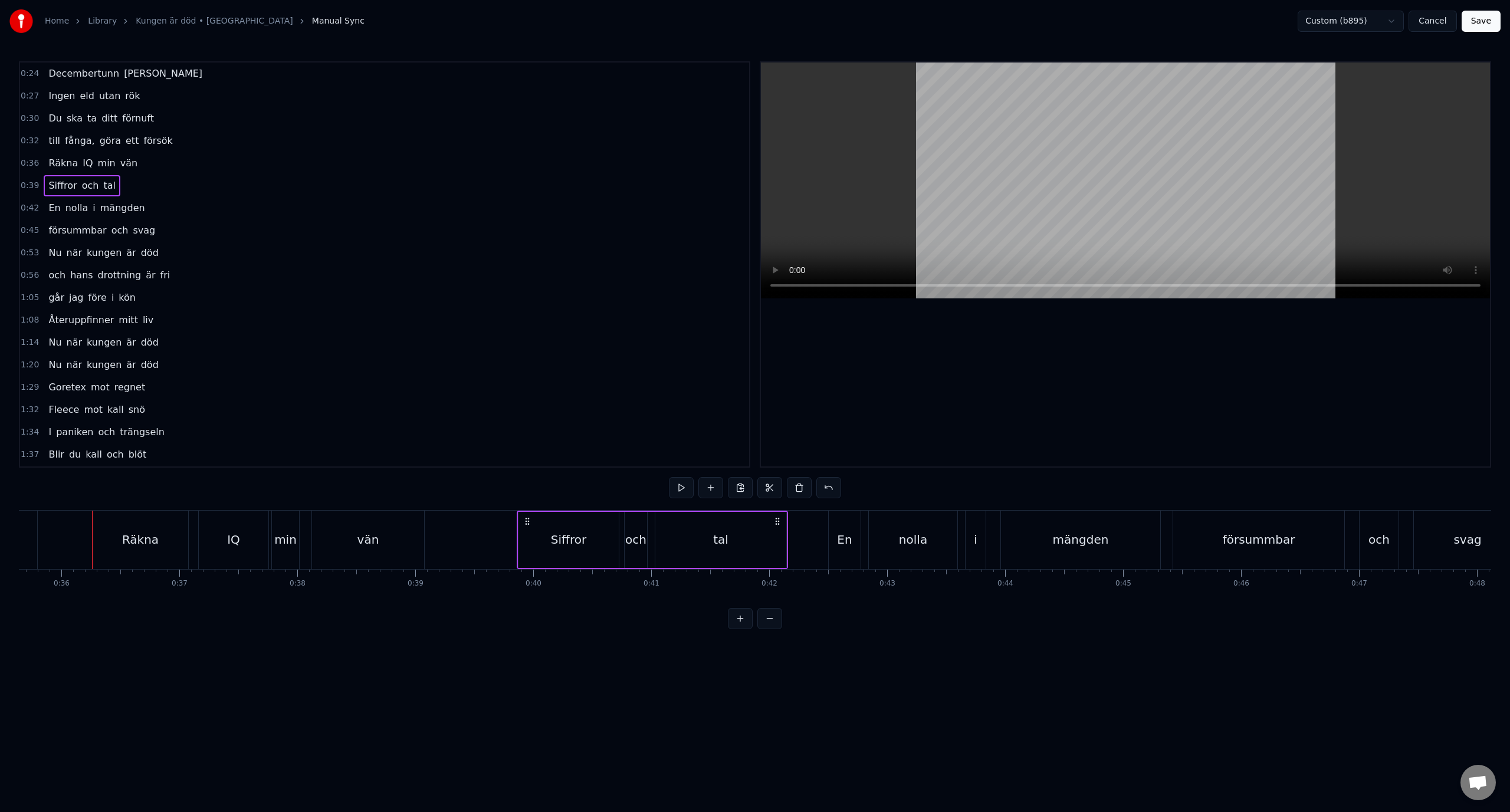
click at [288, 167] on div "0:36 Räkna IQ min vän" at bounding box center [385, 163] width 729 height 22
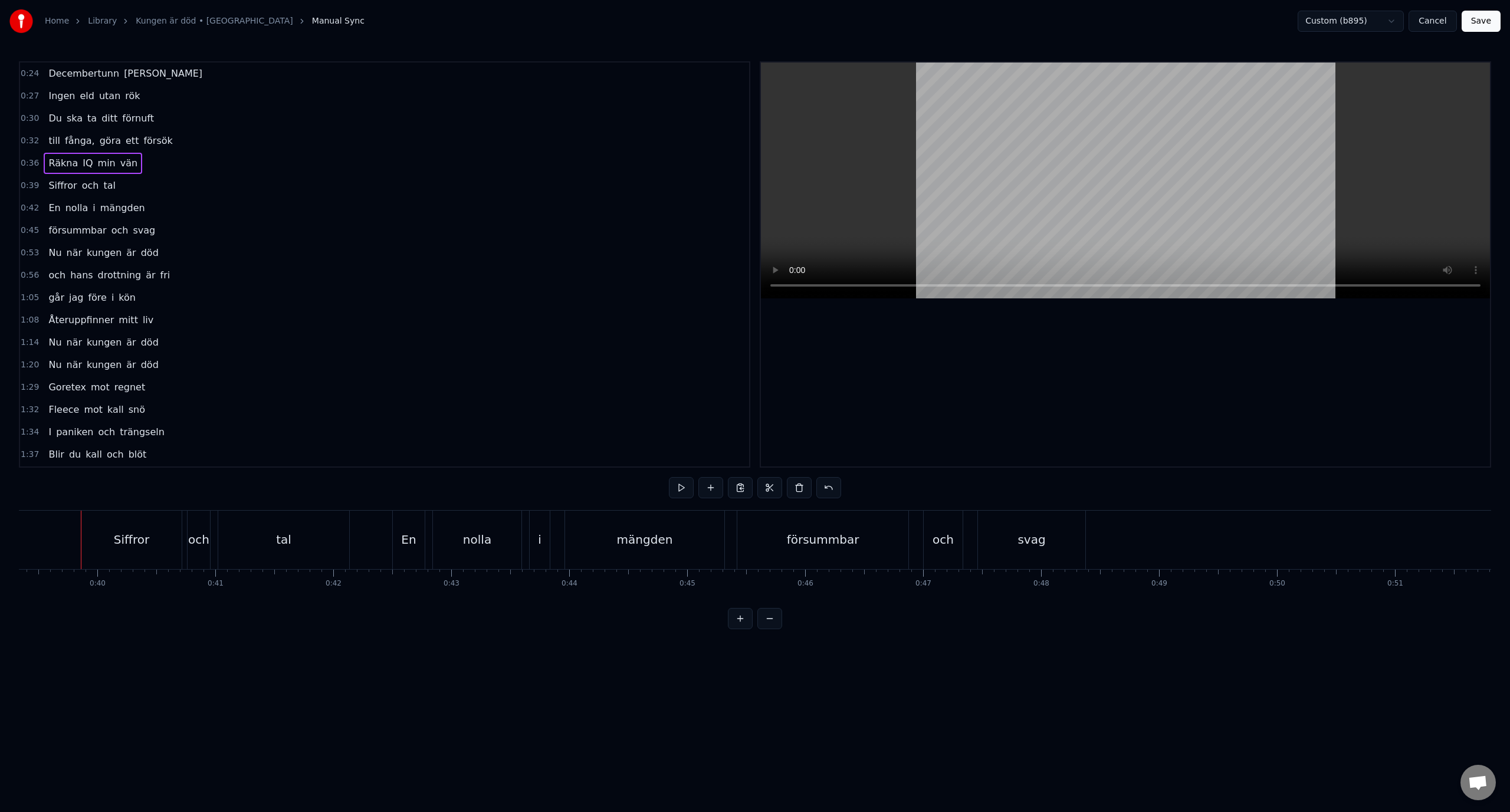
scroll to position [0, 4643]
click at [1483, 25] on button "Save" at bounding box center [1481, 21] width 39 height 21
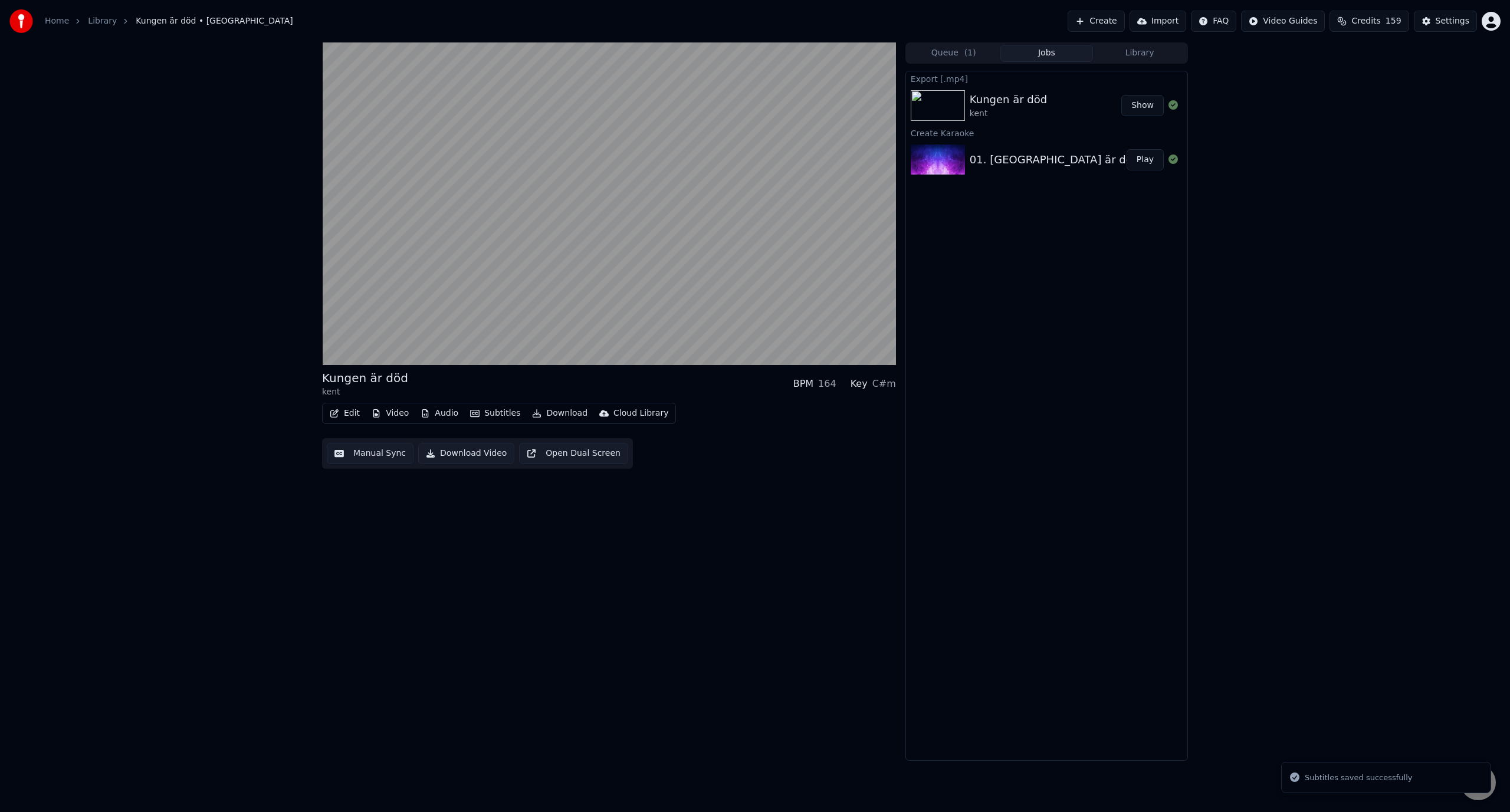
click at [613, 181] on video at bounding box center [609, 203] width 574 height 323
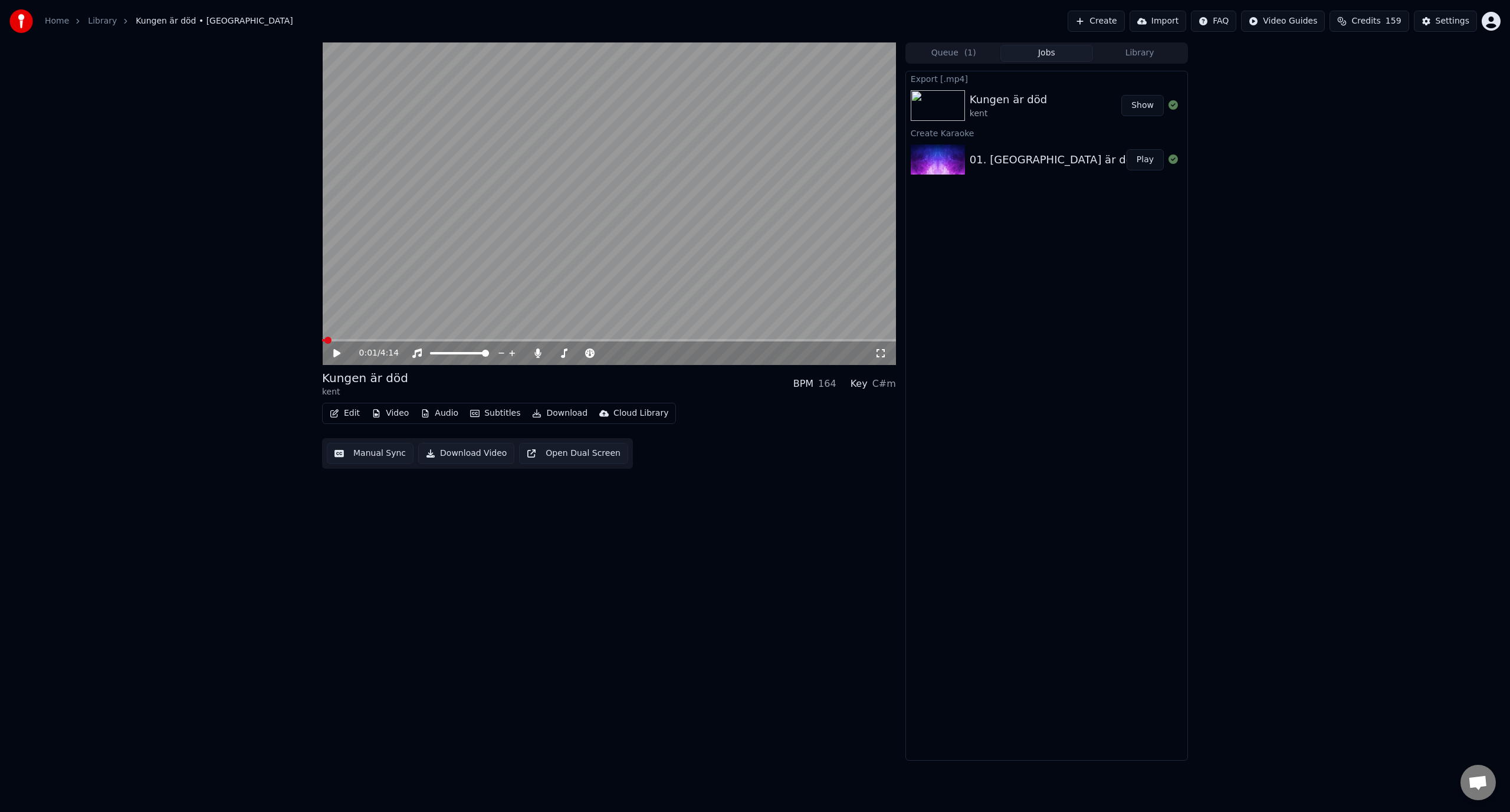
click at [556, 413] on button "Download" at bounding box center [559, 413] width 65 height 16
click at [570, 439] on div "Video [.mp4]" at bounding box center [570, 439] width 53 height 11
click at [1135, 109] on button "Show" at bounding box center [1142, 105] width 42 height 21
click at [54, 22] on link "Home" at bounding box center [57, 21] width 25 height 11
